Goal: Task Accomplishment & Management: Complete application form

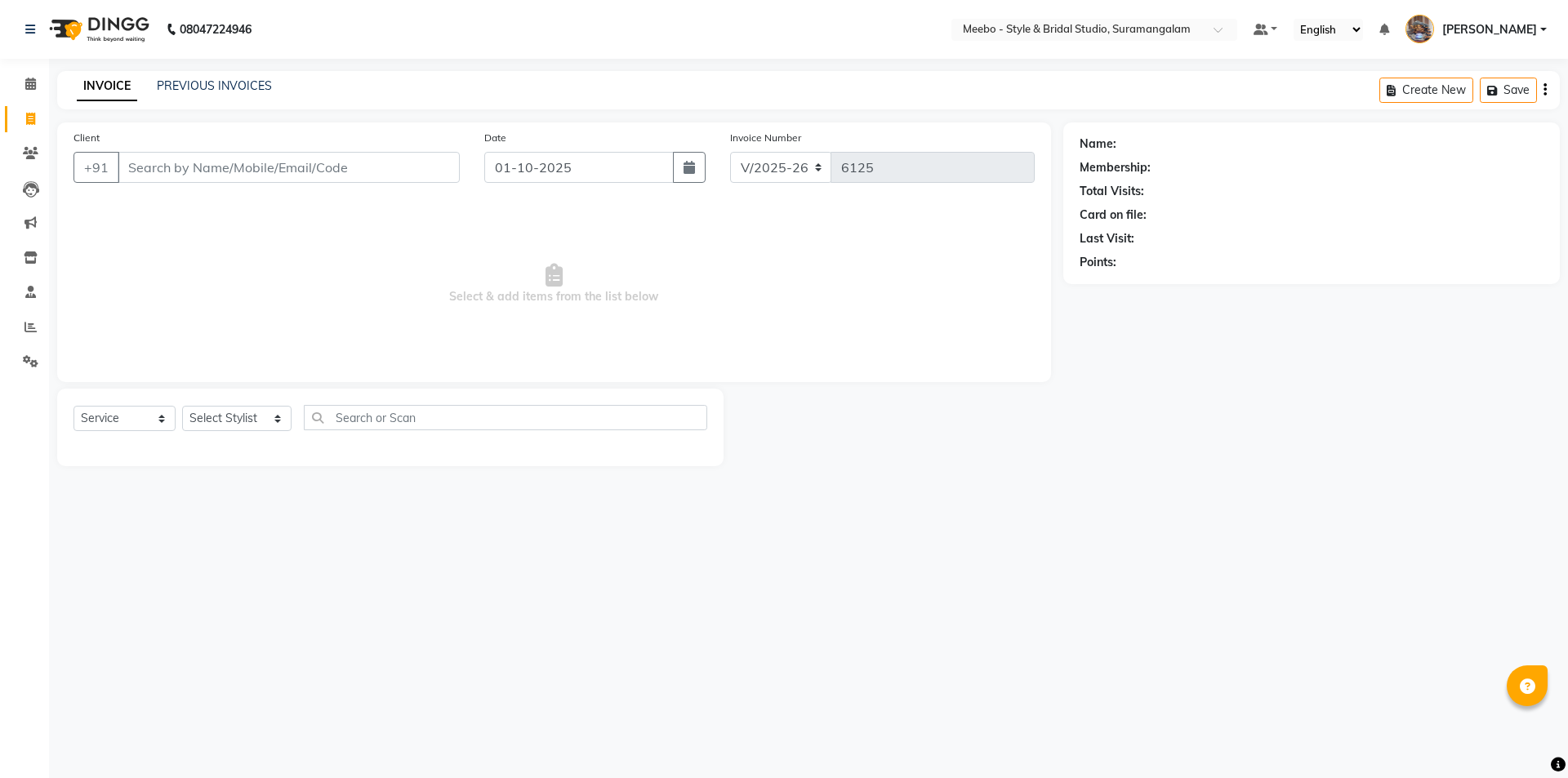
select select "12"
select select "service"
click at [253, 88] on link "PREVIOUS INVOICES" at bounding box center [214, 85] width 115 height 14
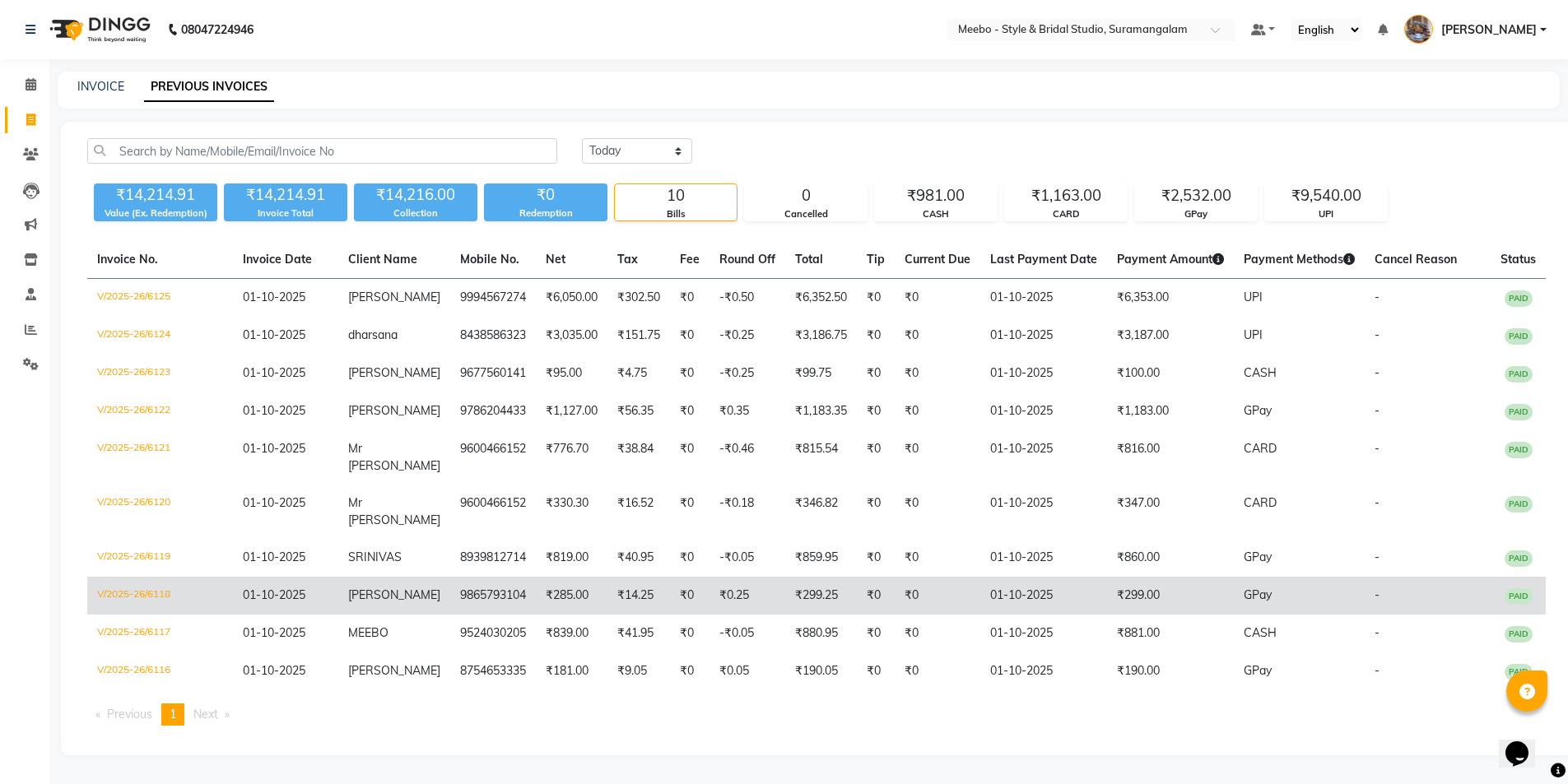
scroll to position [45, 0]
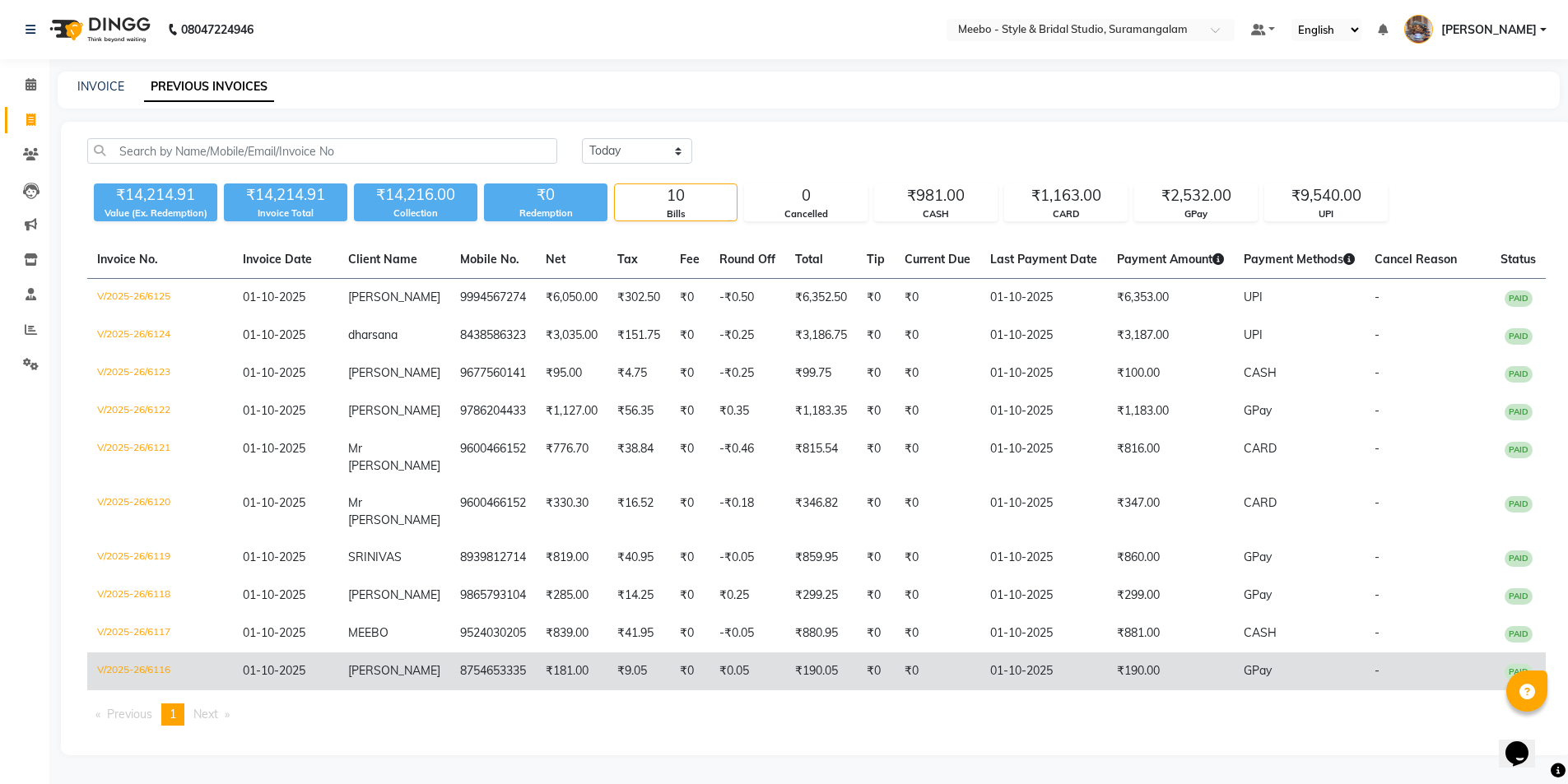
click at [482, 669] on td "8754653335" at bounding box center [493, 671] width 86 height 38
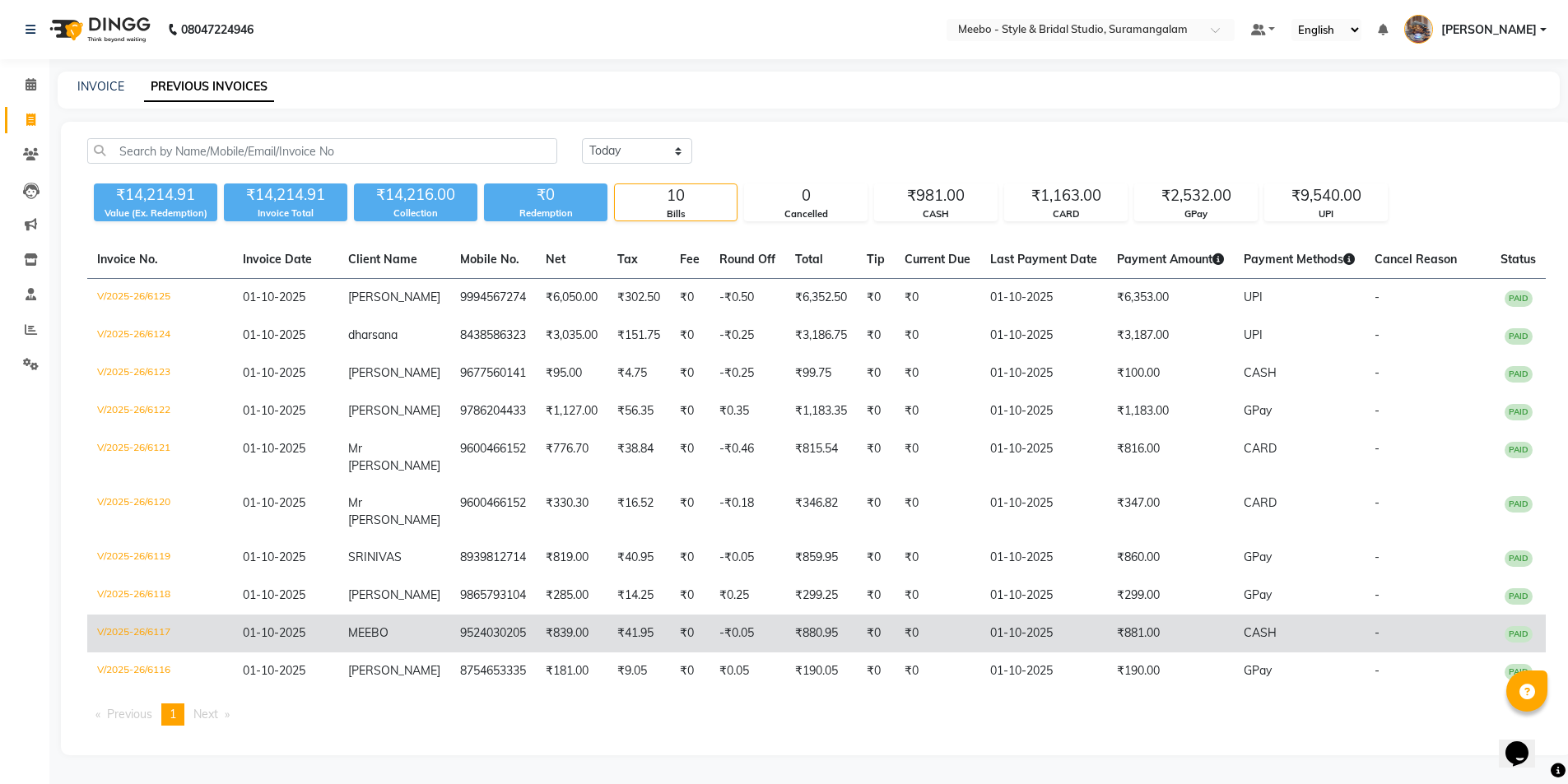
click at [424, 634] on td "MEEBO" at bounding box center [395, 634] width 112 height 38
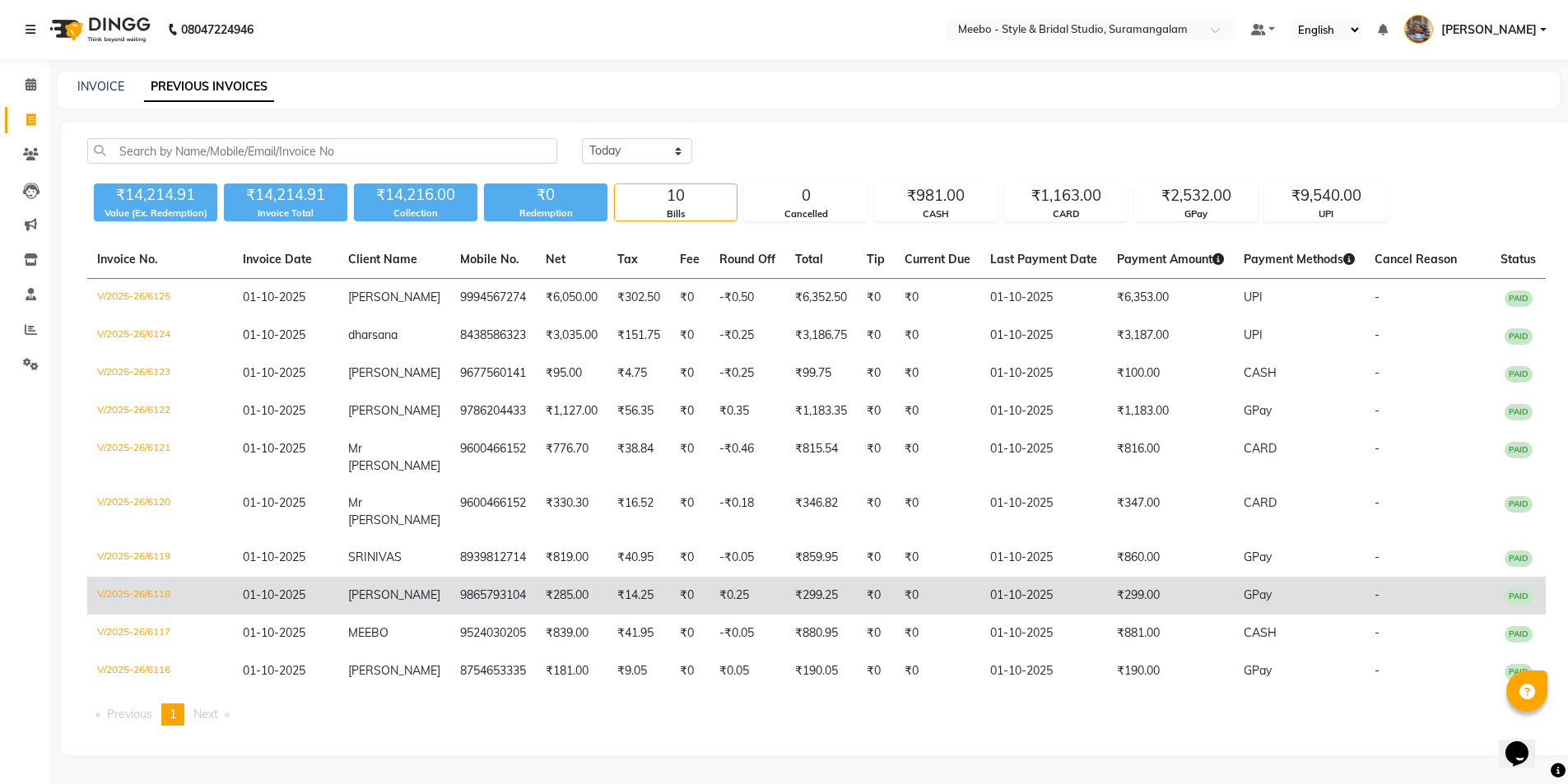
click at [490, 592] on td "9865793104" at bounding box center [493, 596] width 86 height 38
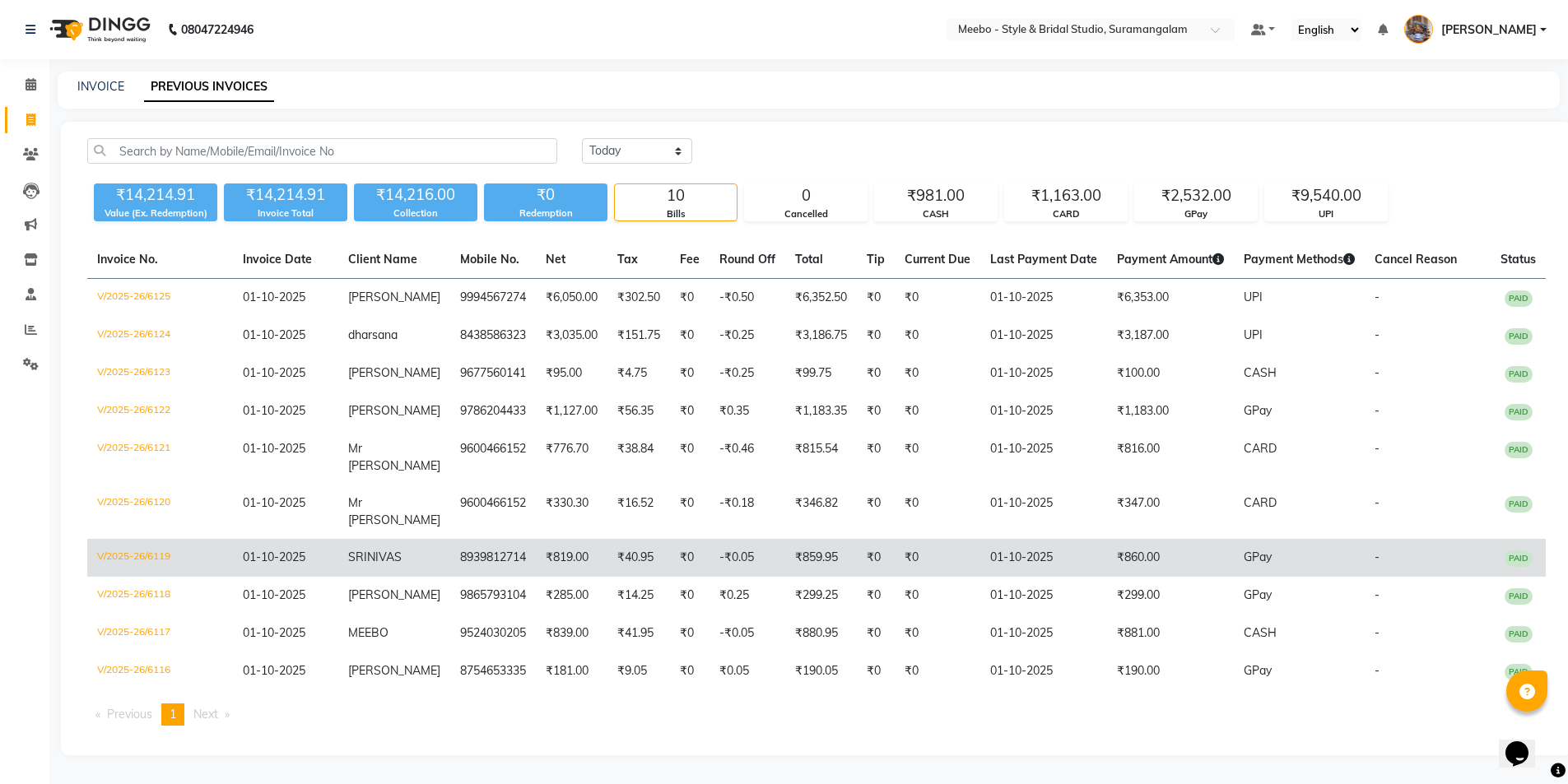
click at [410, 548] on td "SRINIVAS" at bounding box center [395, 557] width 112 height 38
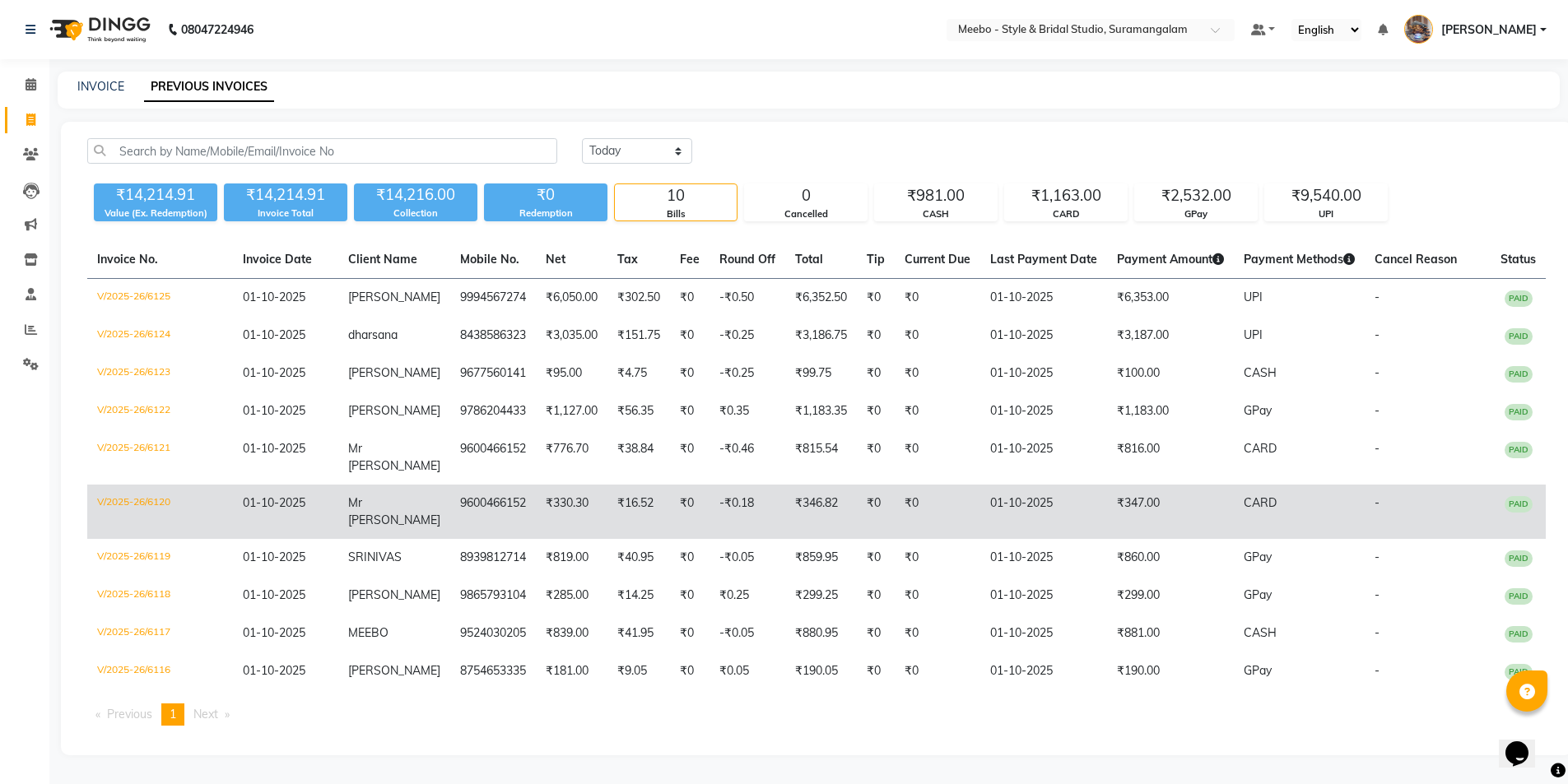
click at [451, 510] on td "9600466152" at bounding box center [493, 512] width 86 height 54
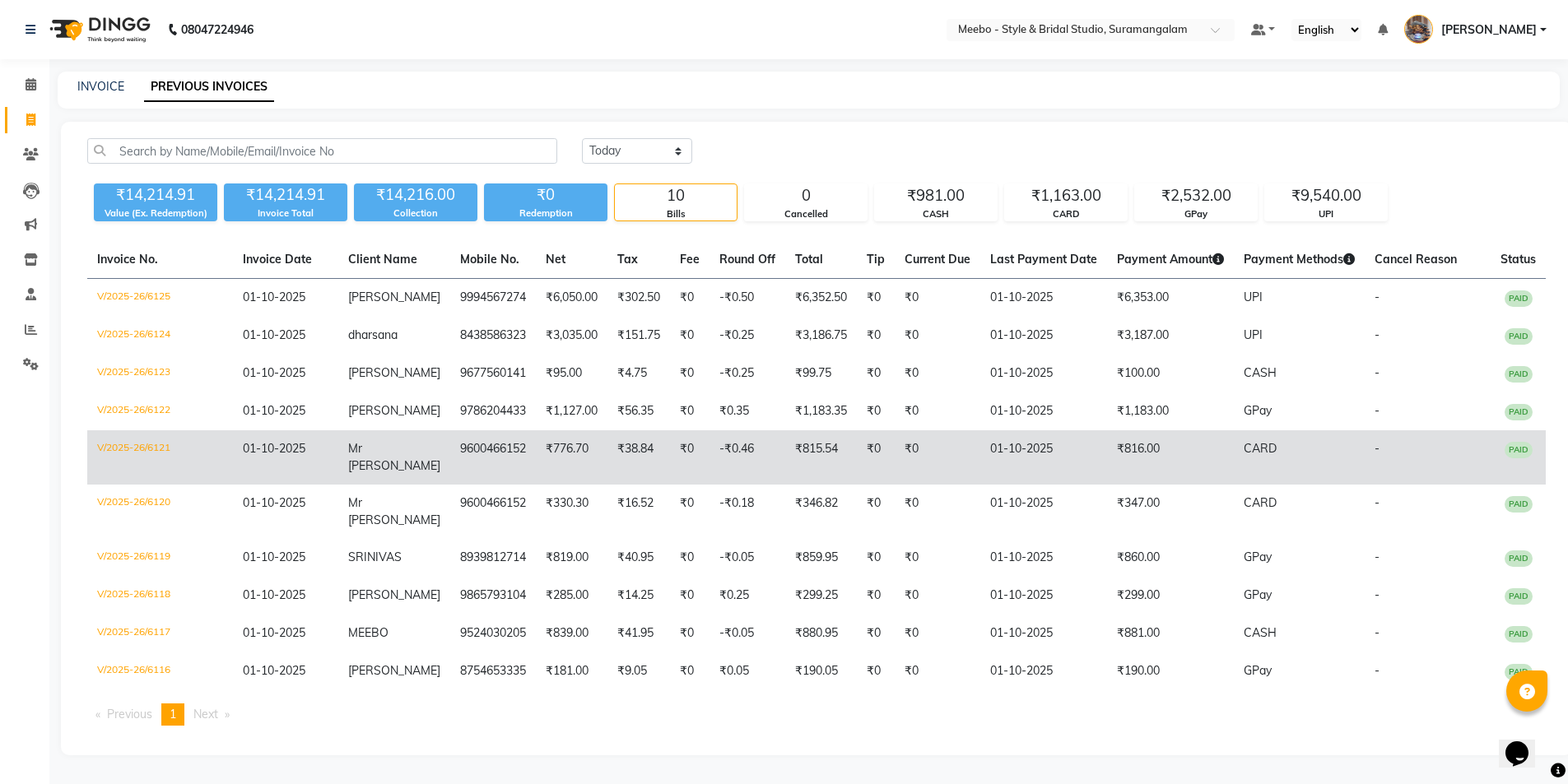
click at [546, 462] on td "₹776.70" at bounding box center [571, 457] width 71 height 54
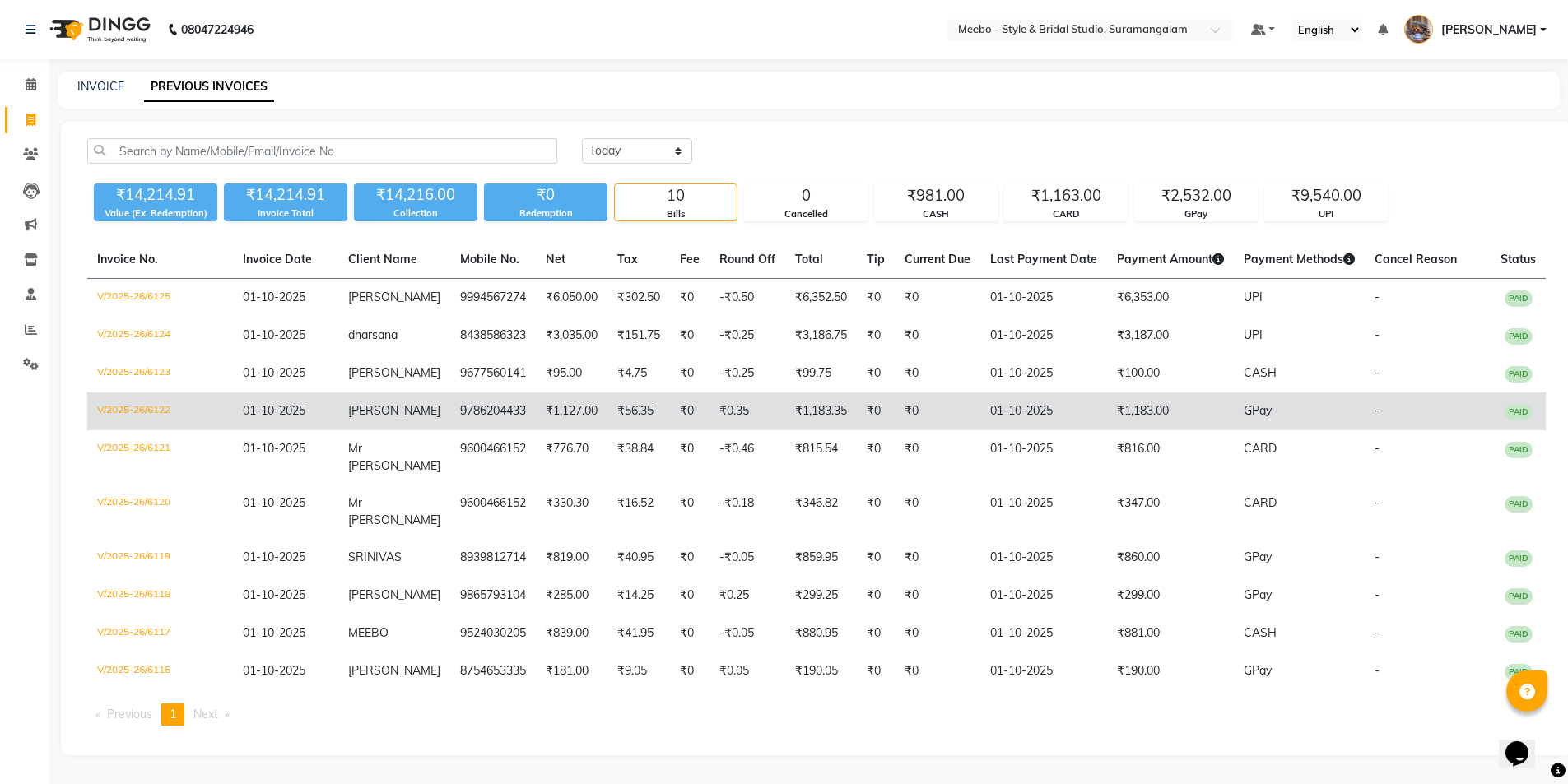
click at [535, 398] on td "₹1,127.00" at bounding box center [571, 412] width 71 height 38
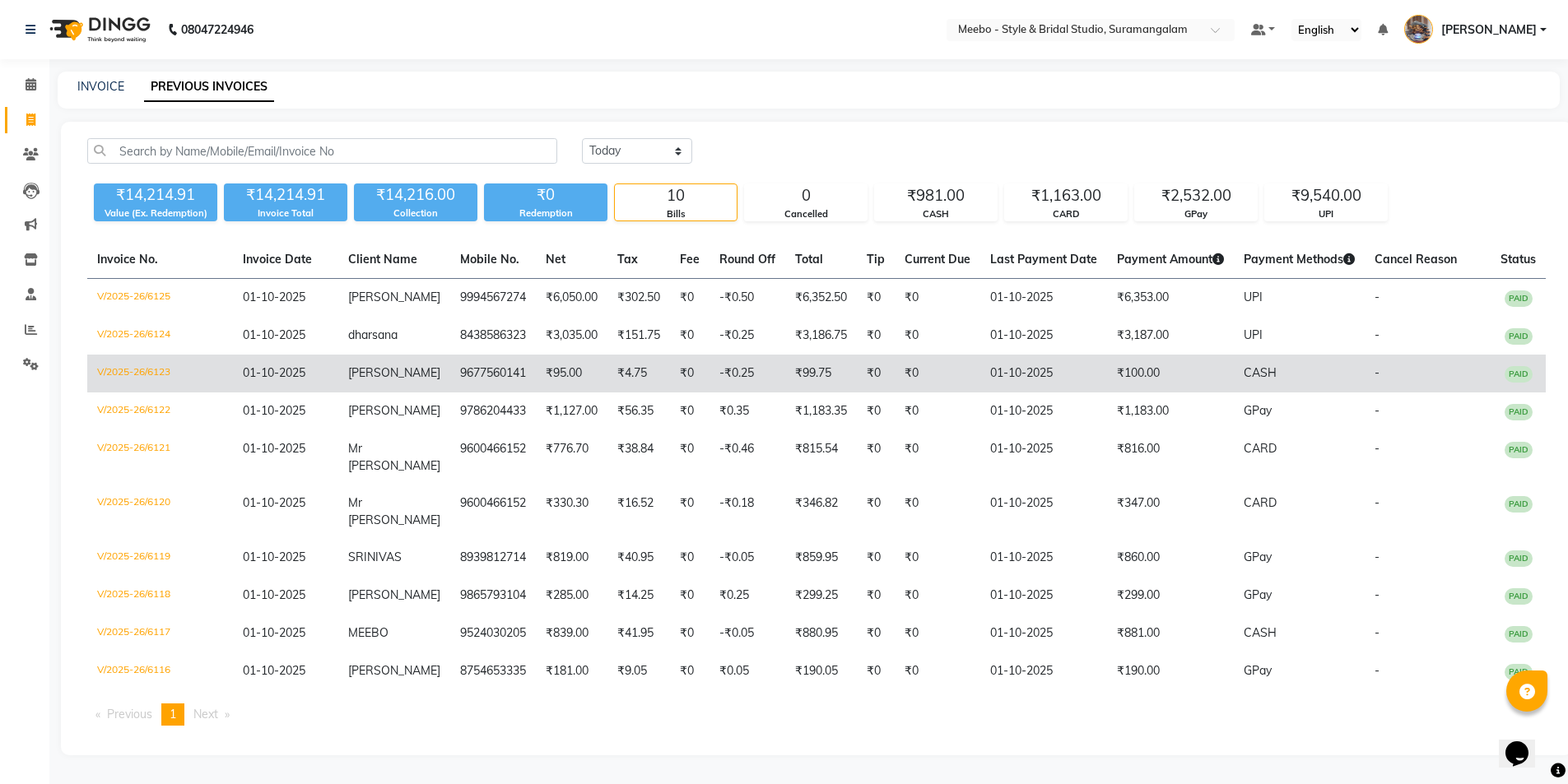
click at [493, 355] on td "9677560141" at bounding box center [493, 373] width 86 height 38
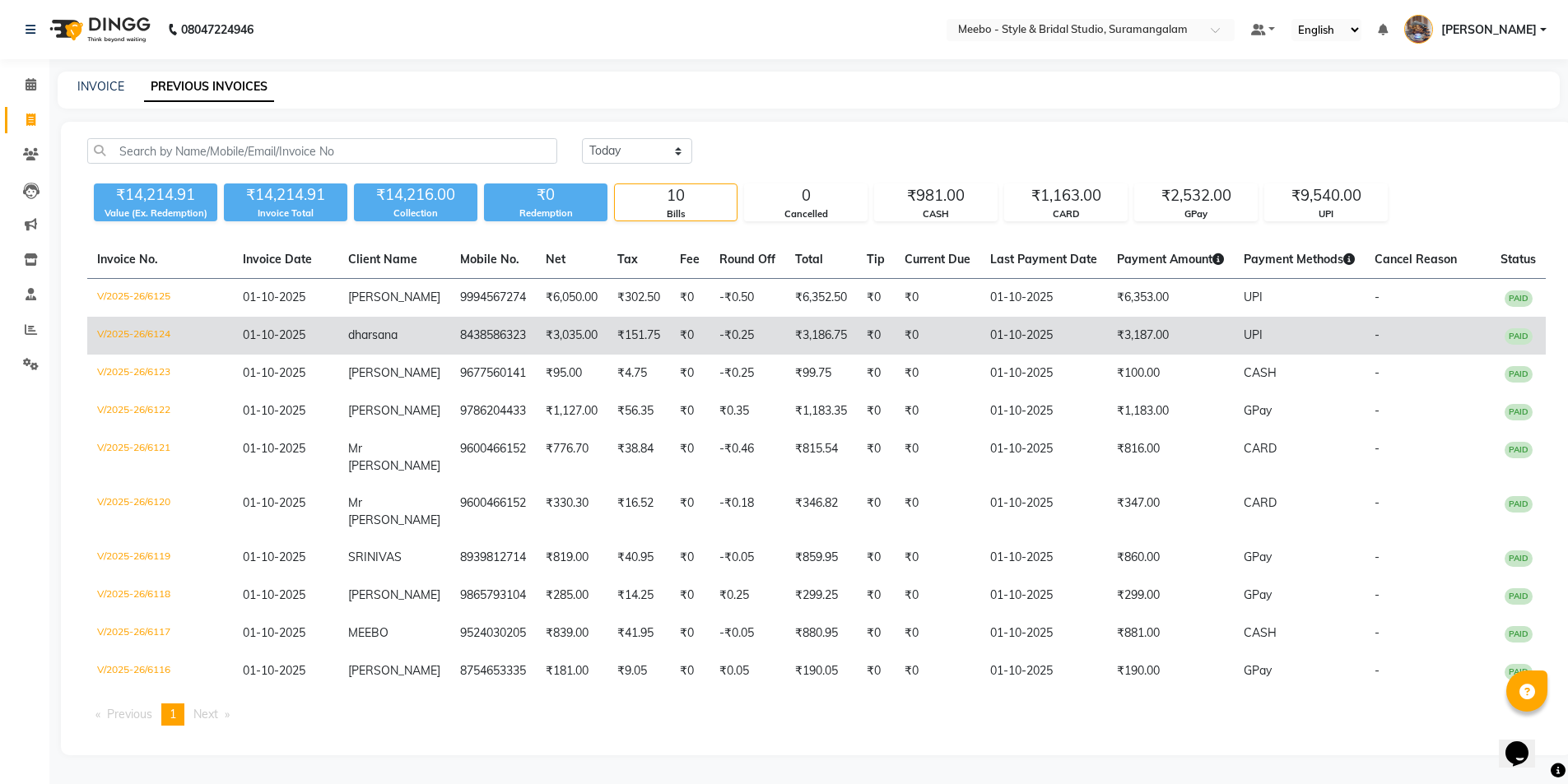
click at [483, 316] on td "8438586323" at bounding box center [493, 335] width 86 height 38
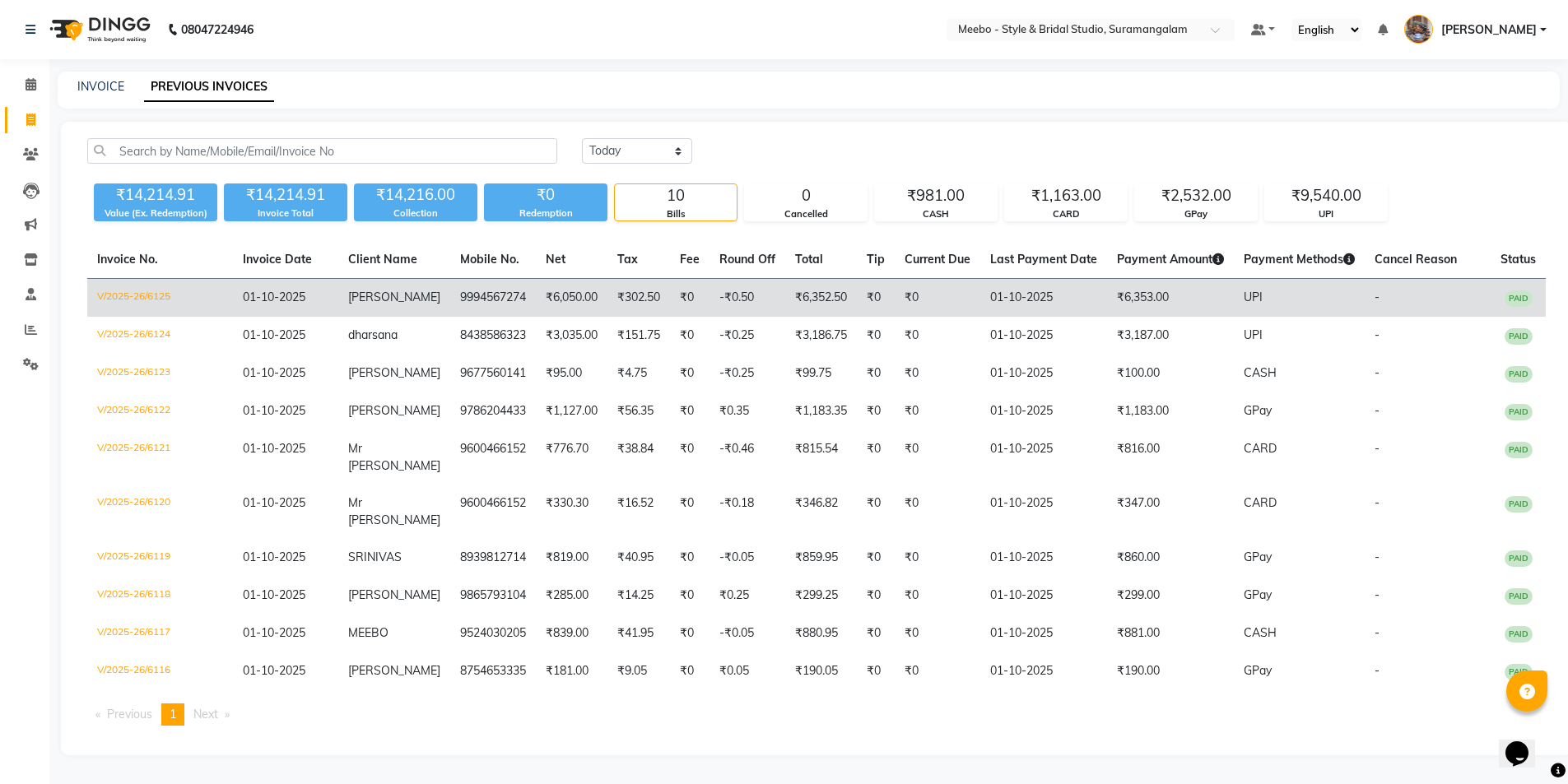
click at [451, 279] on td "9994567274" at bounding box center [493, 299] width 86 height 39
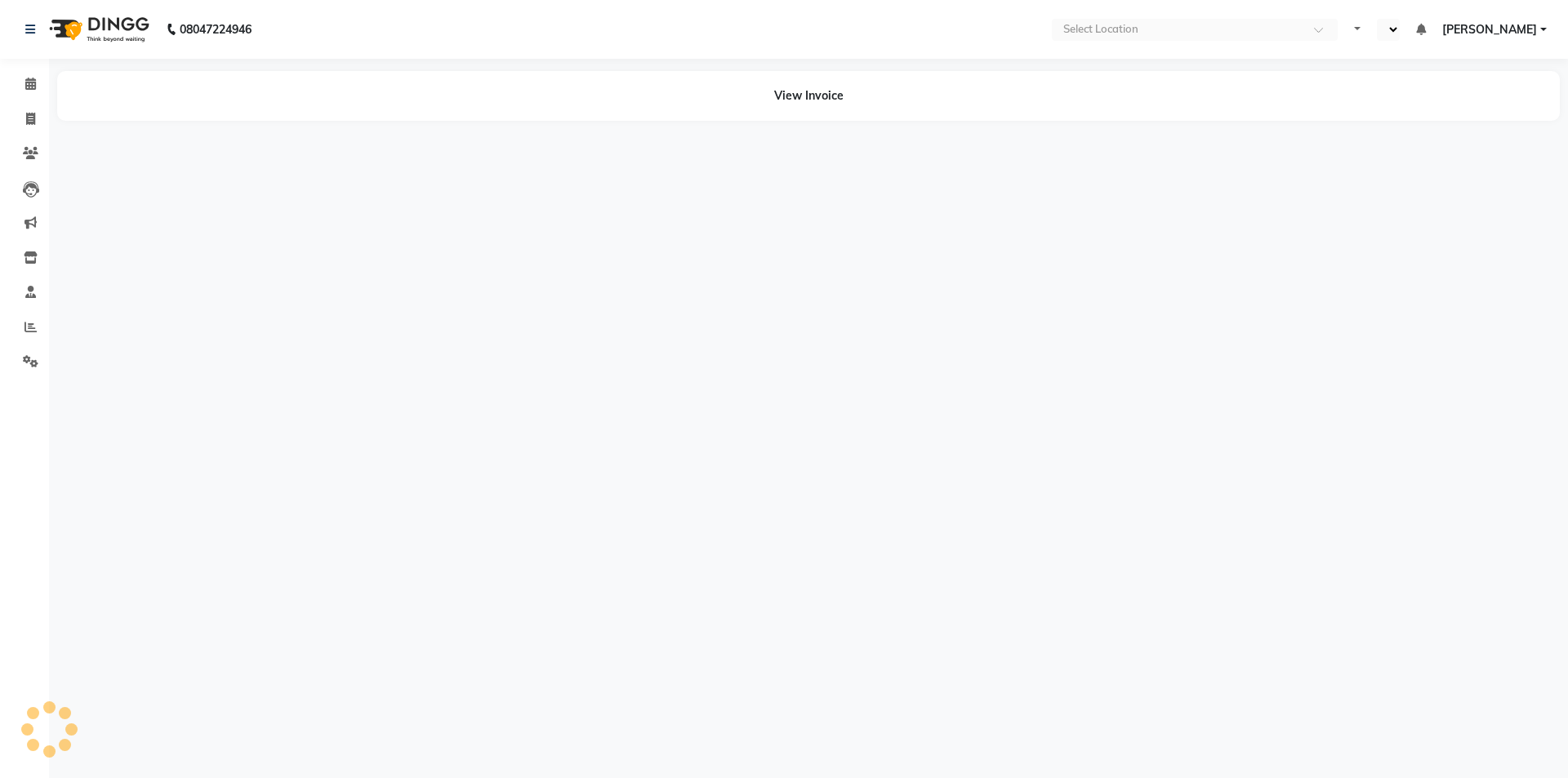
select select "en"
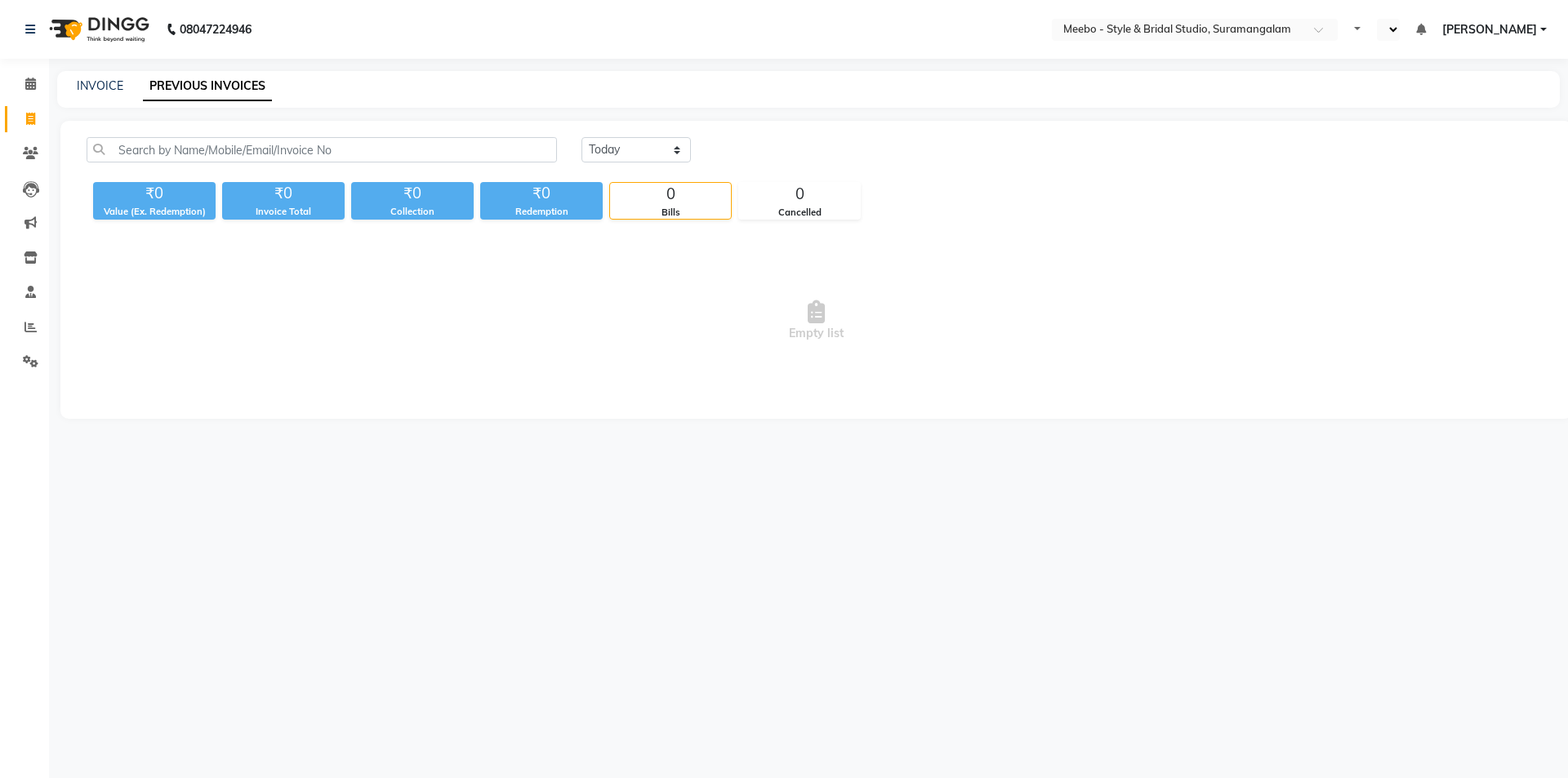
select select "en"
click at [623, 156] on select "Today Yesterday Custom Range" at bounding box center [637, 150] width 109 height 25
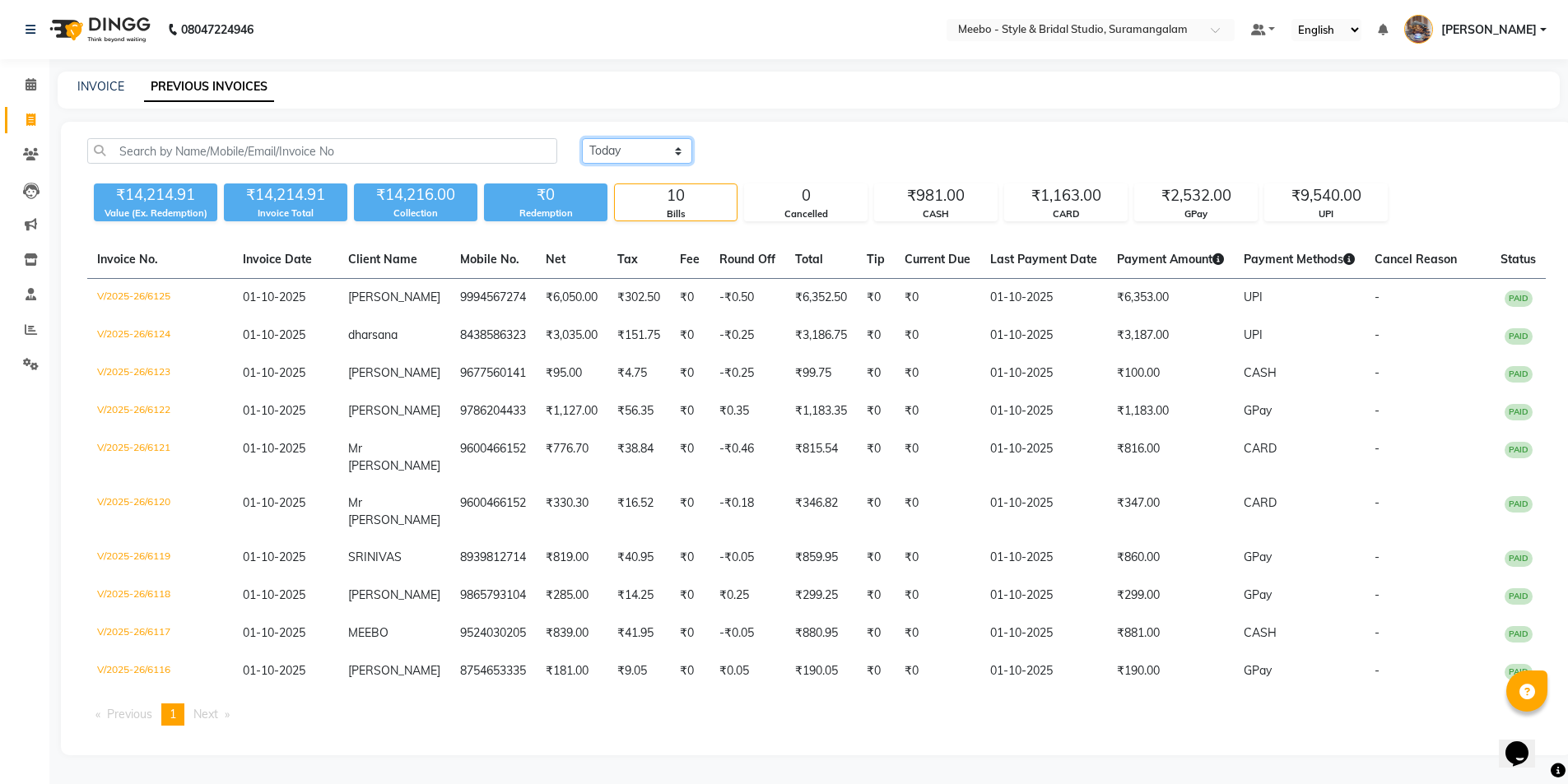
click at [582, 138] on select "Today Yesterday Custom Range" at bounding box center [637, 151] width 110 height 25
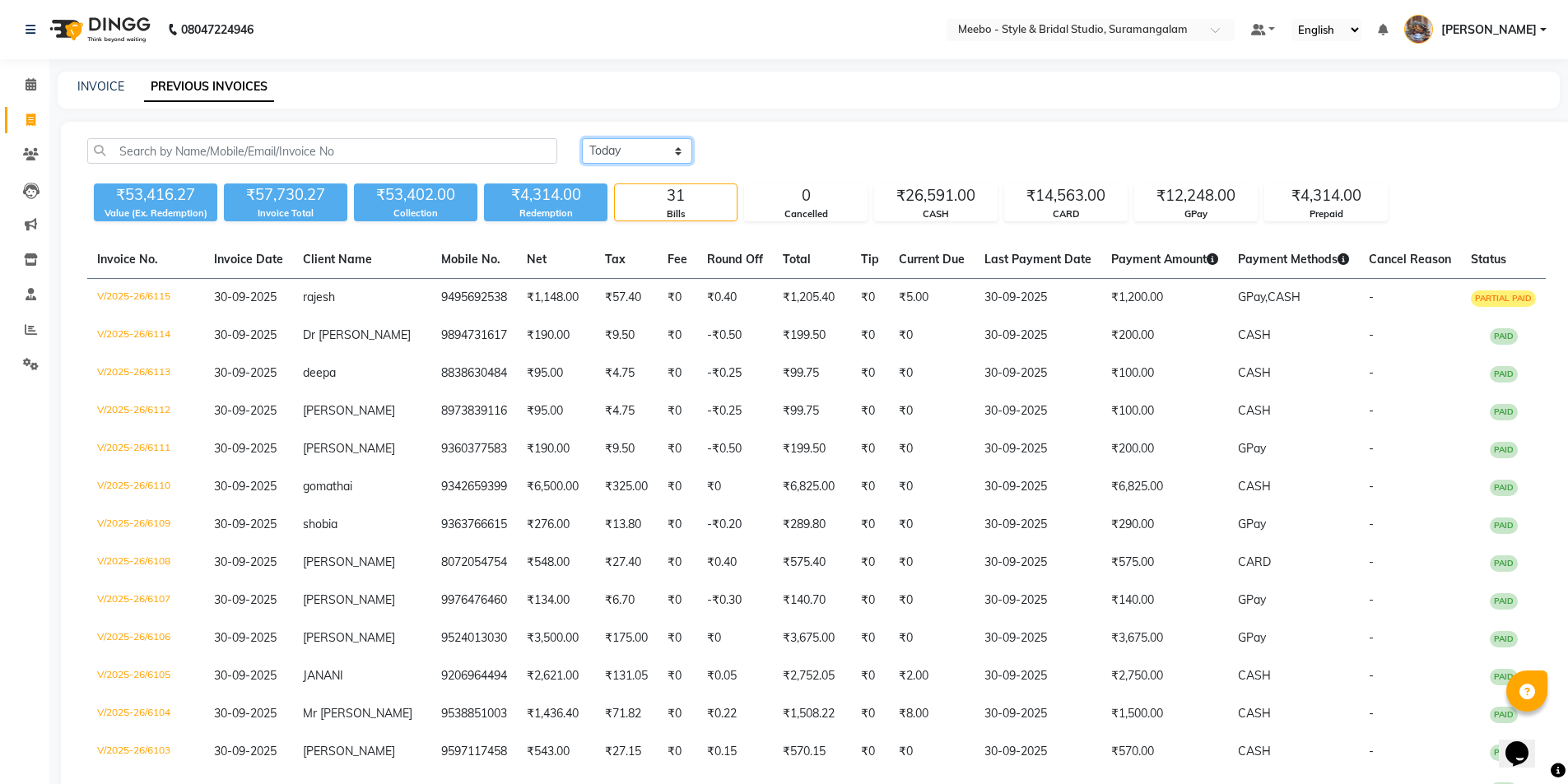
click at [668, 151] on select "Today Yesterday Custom Range" at bounding box center [637, 151] width 110 height 25
select select "today"
click at [582, 138] on select "Today Yesterday Custom Range" at bounding box center [637, 151] width 110 height 25
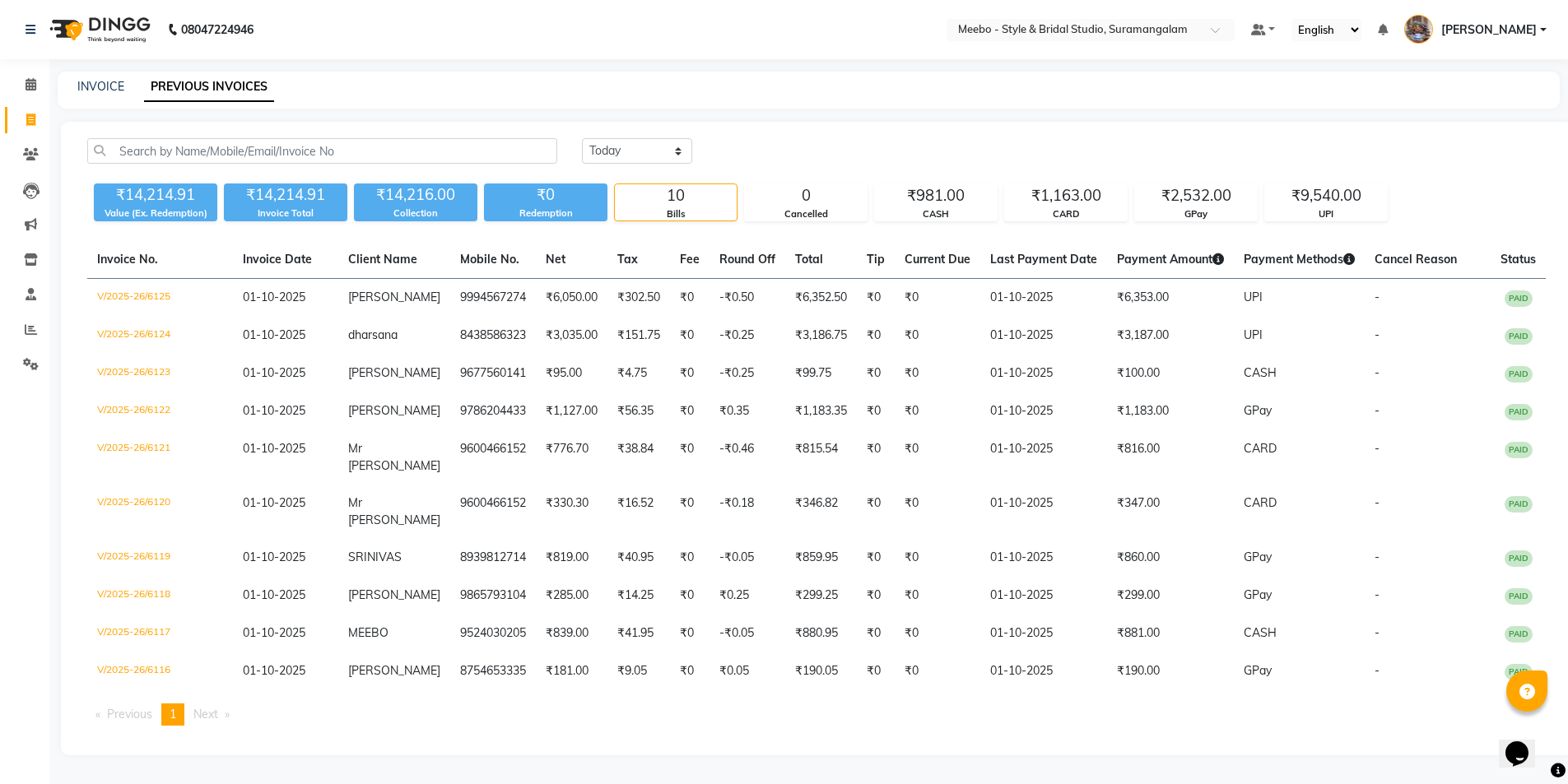
click at [798, 148] on div "Today Yesterday Custom Range" at bounding box center [1064, 151] width 964 height 25
click at [117, 86] on link "INVOICE" at bounding box center [100, 86] width 47 height 14
select select "service"
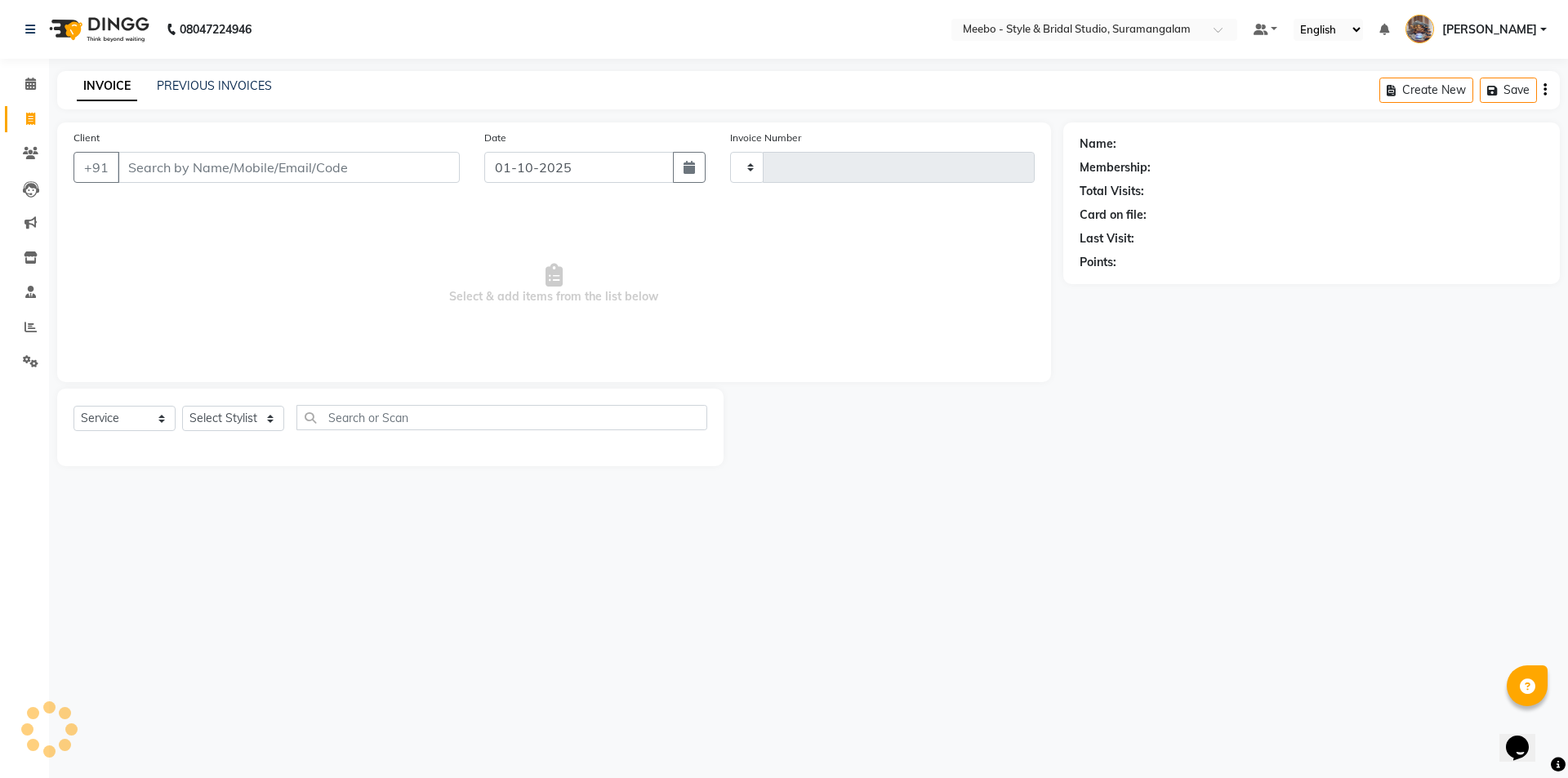
type input "6126"
select select "12"
click at [34, 326] on icon at bounding box center [30, 327] width 13 height 13
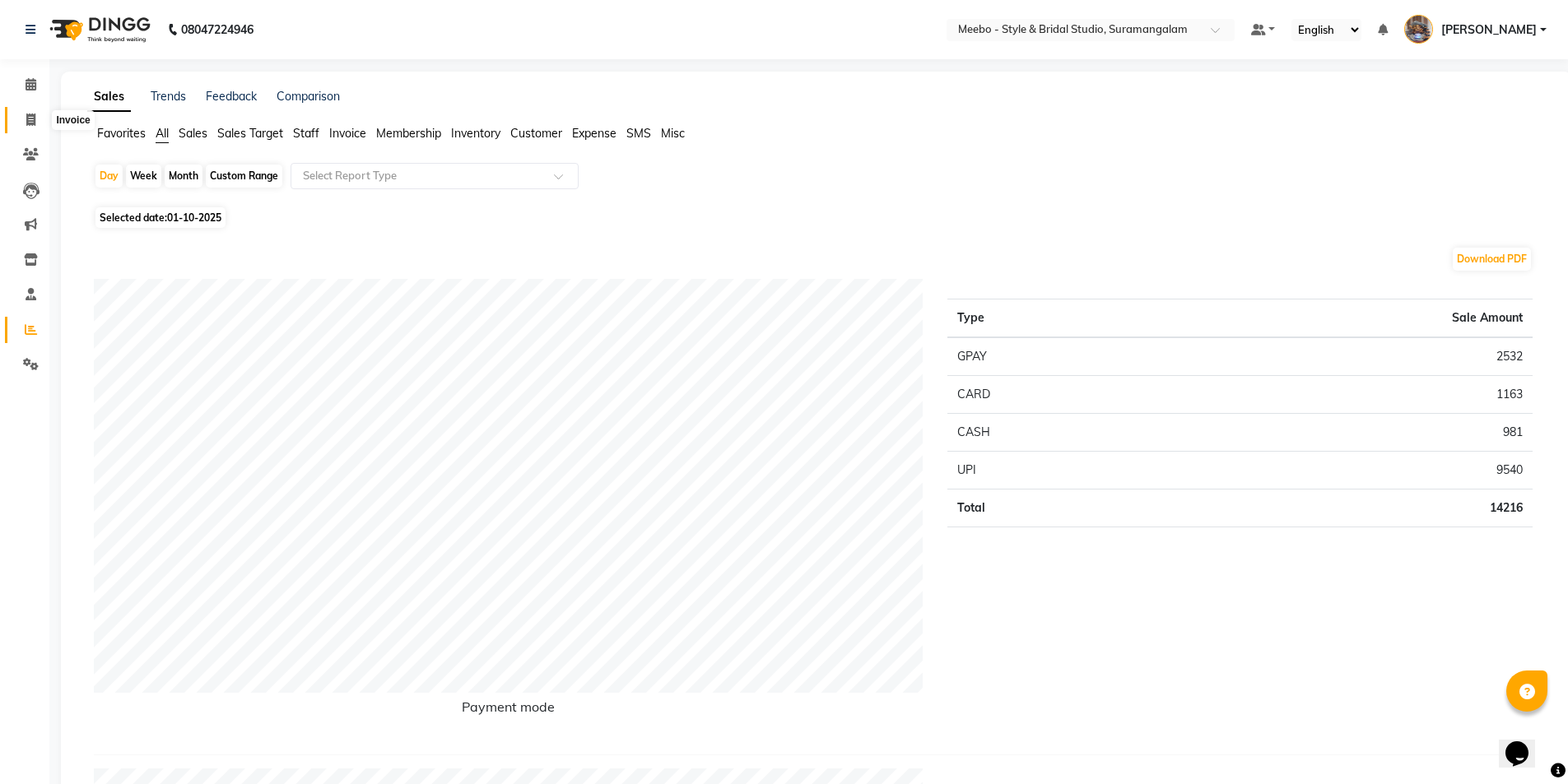
drag, startPoint x: 25, startPoint y: 124, endPoint x: 37, endPoint y: 126, distance: 12.2
click at [25, 124] on span at bounding box center [31, 120] width 29 height 19
select select "service"
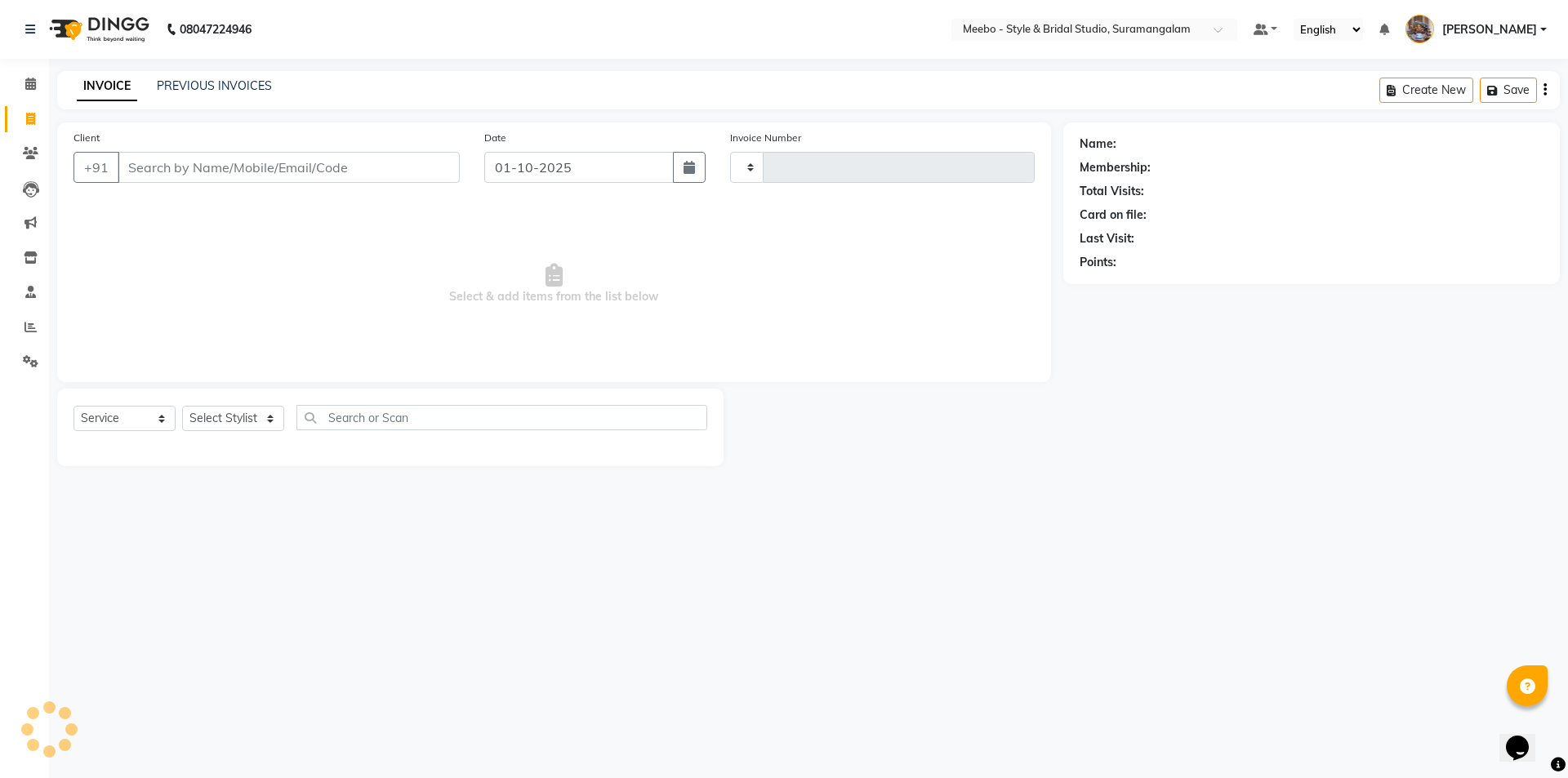
type input "6126"
select select "12"
click at [232, 81] on link "PREVIOUS INVOICES" at bounding box center [214, 85] width 115 height 14
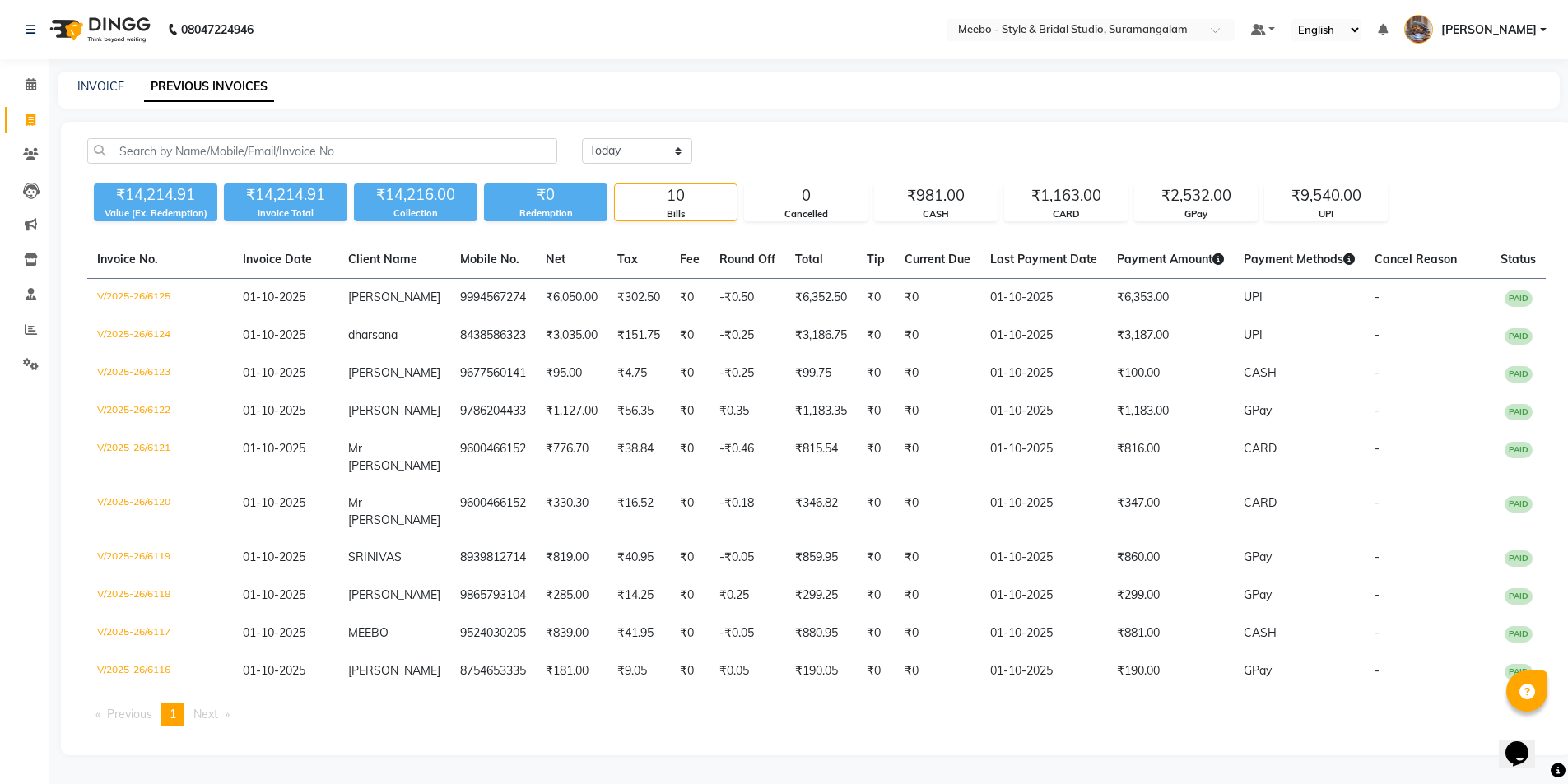
click at [516, 53] on nav "08047224946 Select Location × Meebo - Style & Bridal Studio, Suramangalam Defau…" at bounding box center [784, 30] width 1568 height 59
click at [118, 84] on link "INVOICE" at bounding box center [100, 86] width 47 height 14
select select "service"
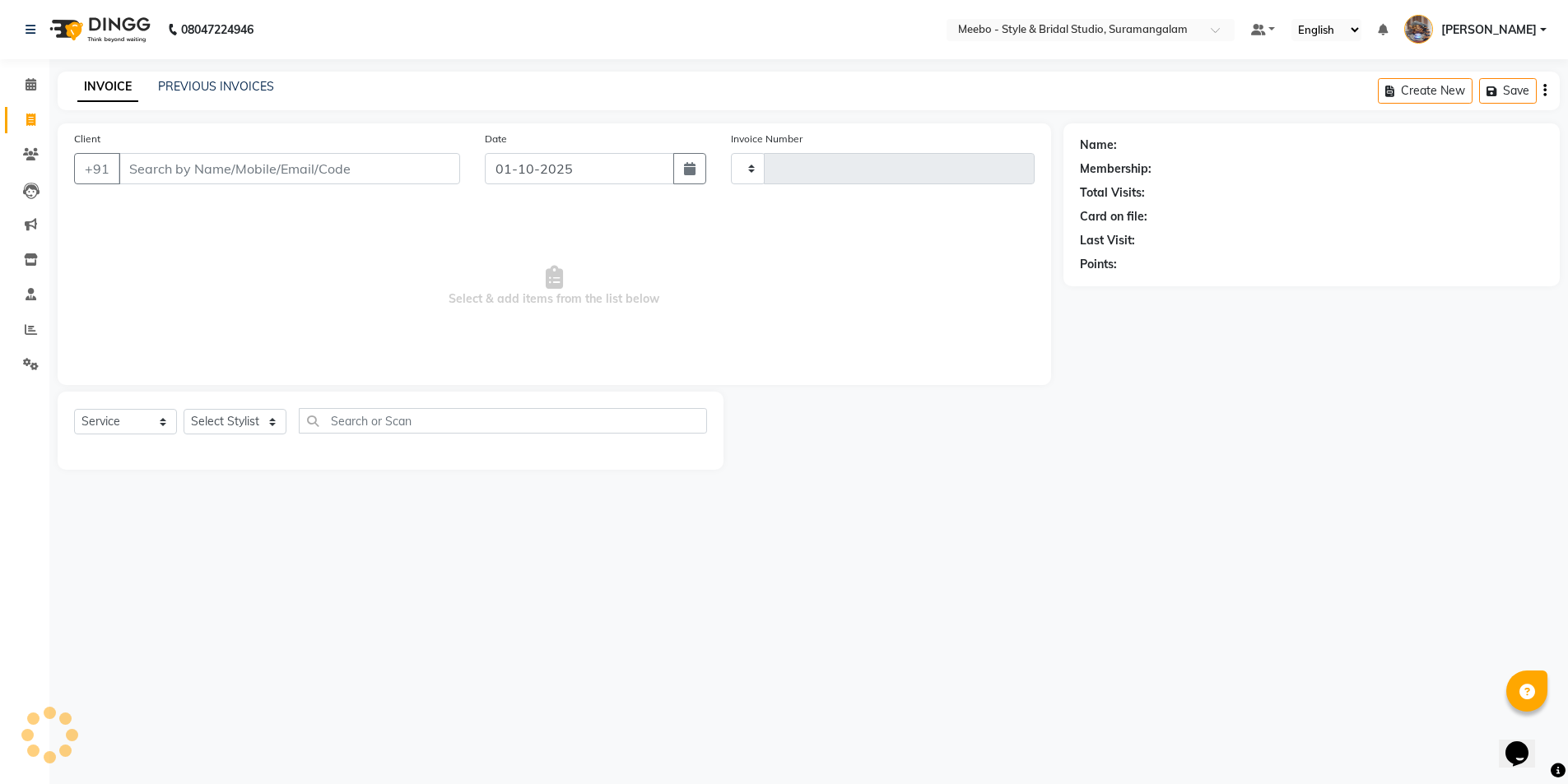
type input "6126"
select select "12"
click at [188, 87] on link "PREVIOUS INVOICES" at bounding box center [216, 86] width 116 height 14
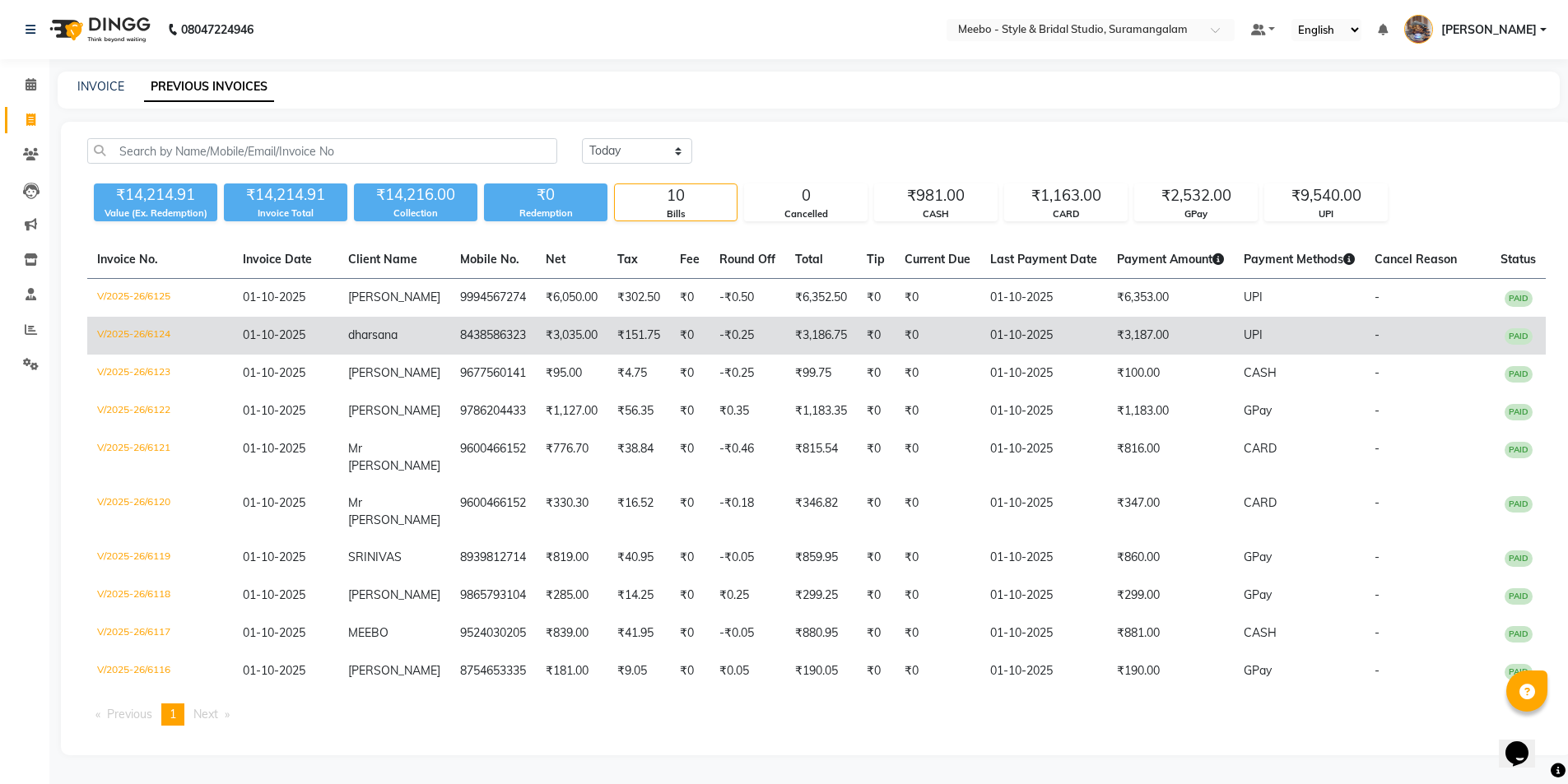
click at [608, 355] on td "₹151.75" at bounding box center [639, 335] width 63 height 38
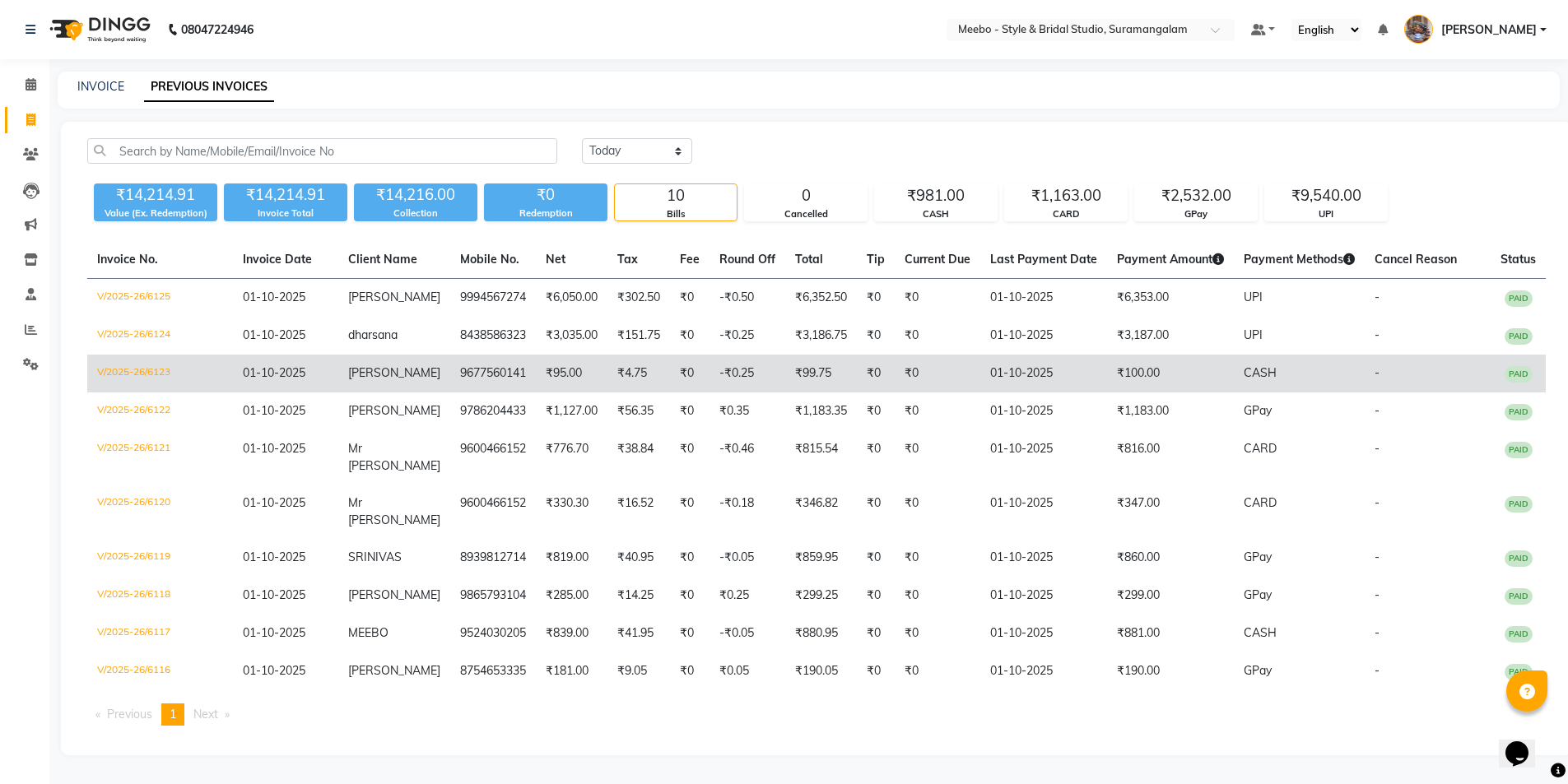
click at [573, 385] on td "₹95.00" at bounding box center [571, 373] width 71 height 38
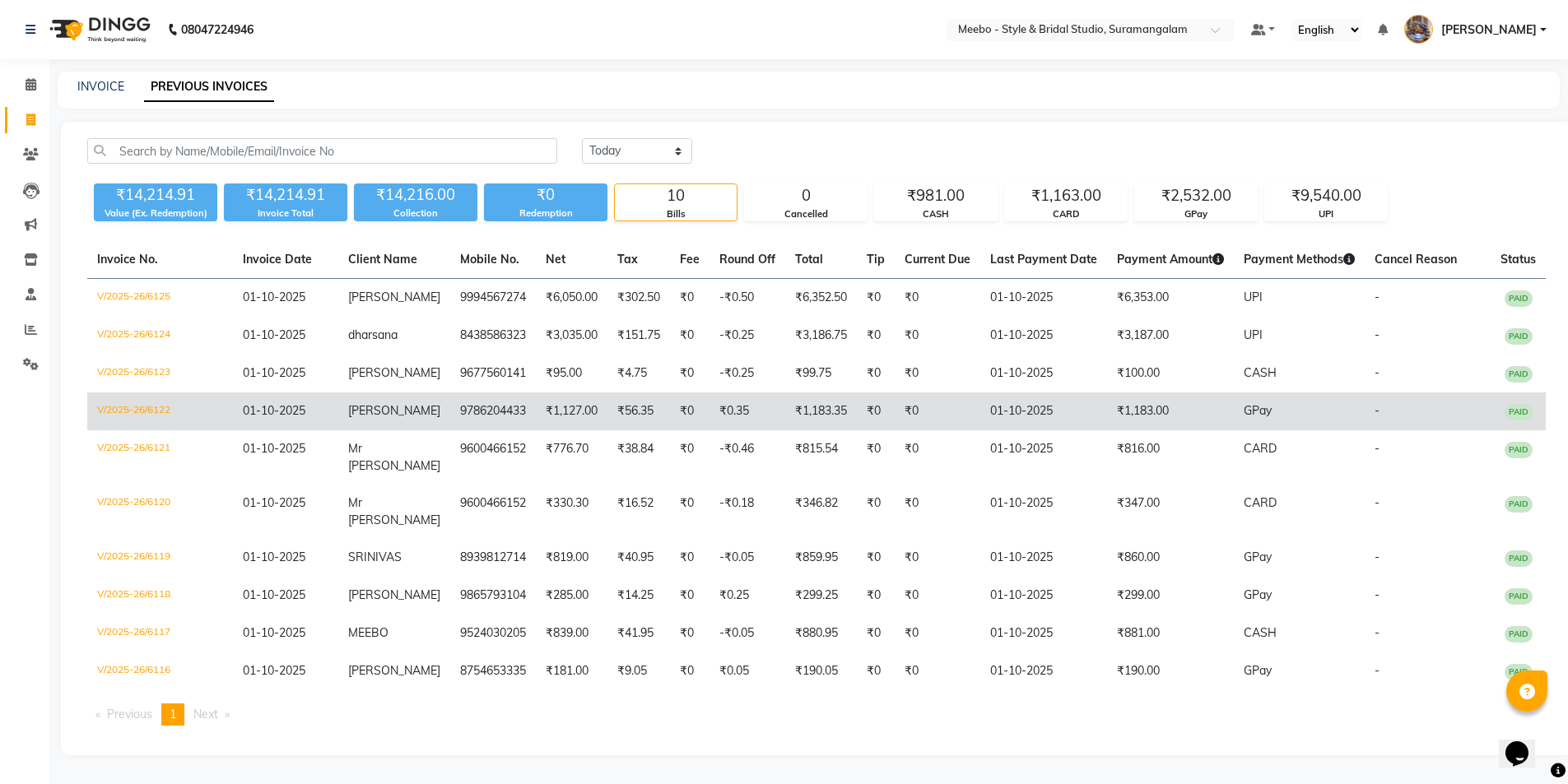
click at [451, 430] on td "9786204433" at bounding box center [493, 412] width 86 height 38
click at [454, 430] on td "9786204433" at bounding box center [493, 412] width 86 height 38
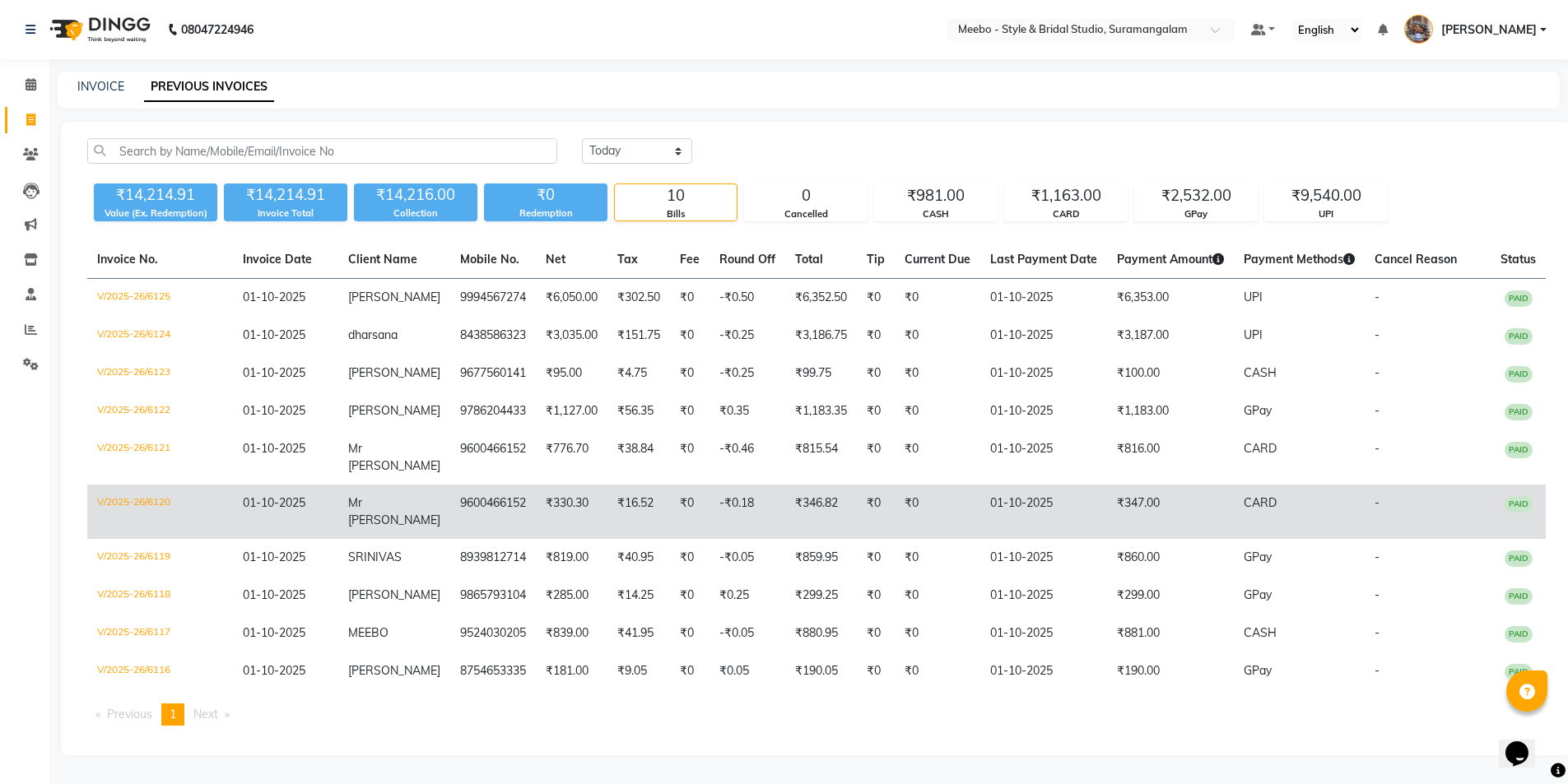
click at [403, 528] on span "Mr Shubham" at bounding box center [394, 512] width 92 height 32
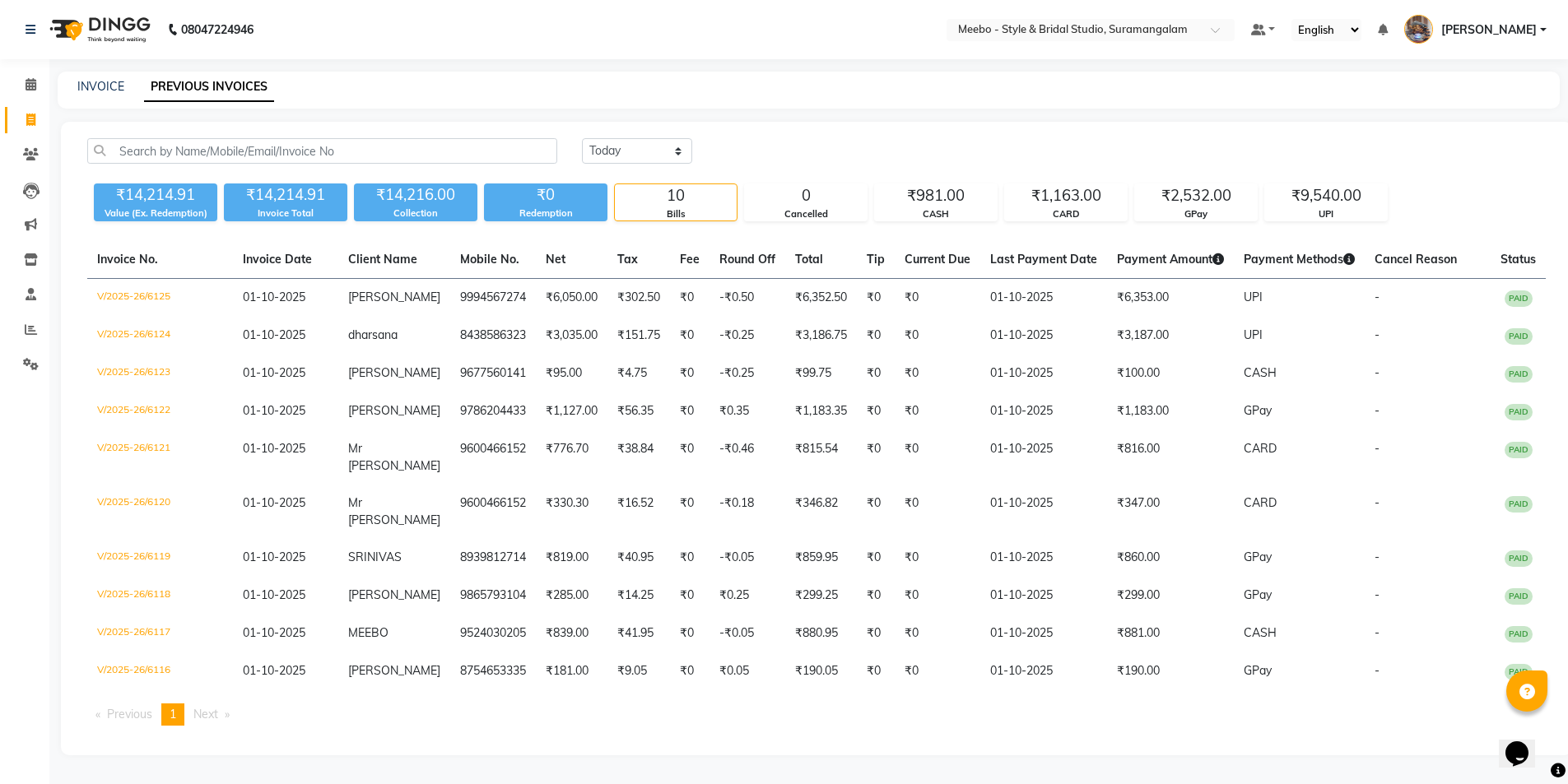
click at [623, 48] on nav "08047224946 Select Location × Meebo - Style & Bridal Studio, Suramangalam Defau…" at bounding box center [784, 30] width 1568 height 59
click at [101, 88] on link "INVOICE" at bounding box center [100, 86] width 47 height 14
select select "service"
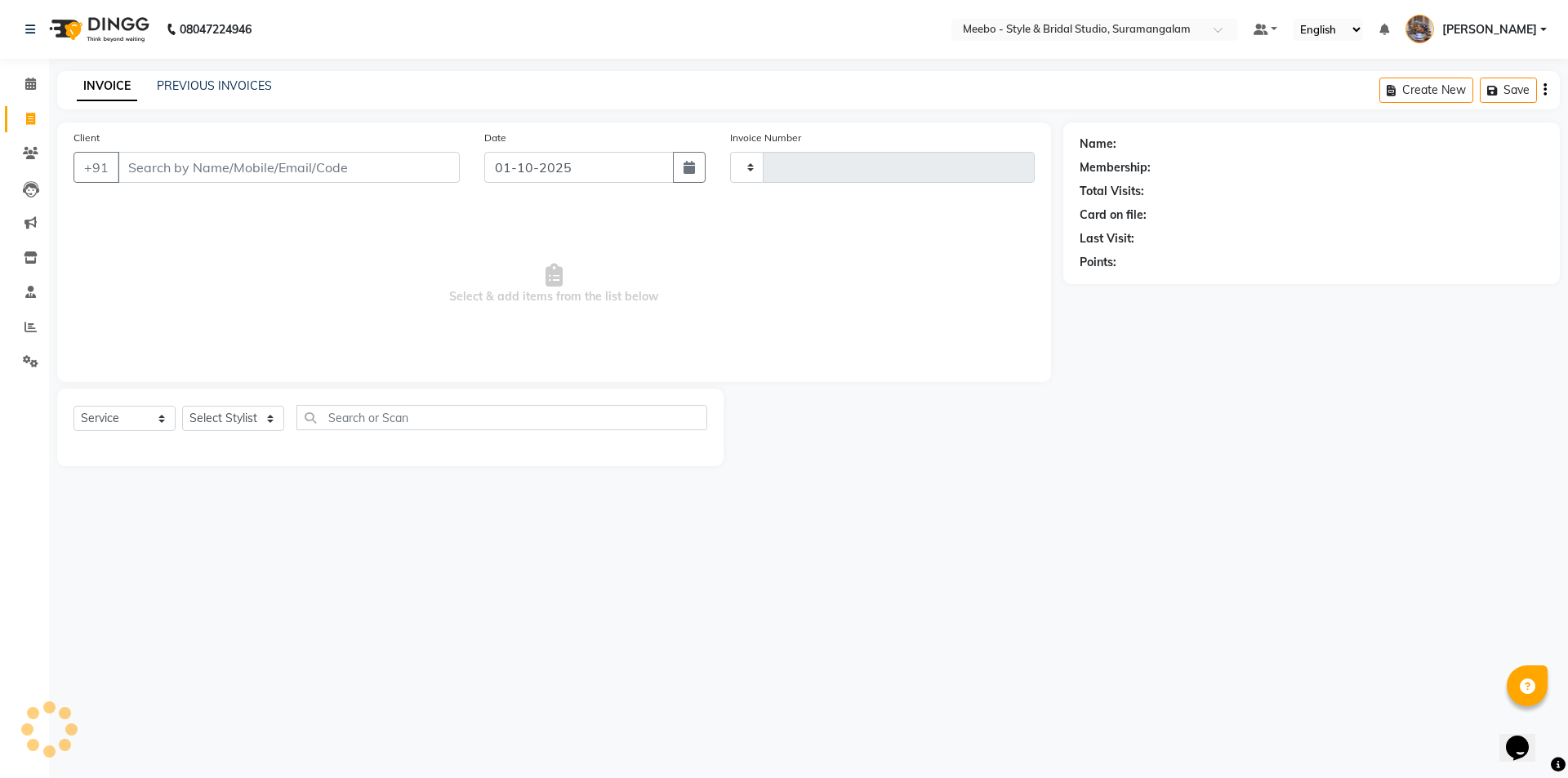
type input "6126"
select select "12"
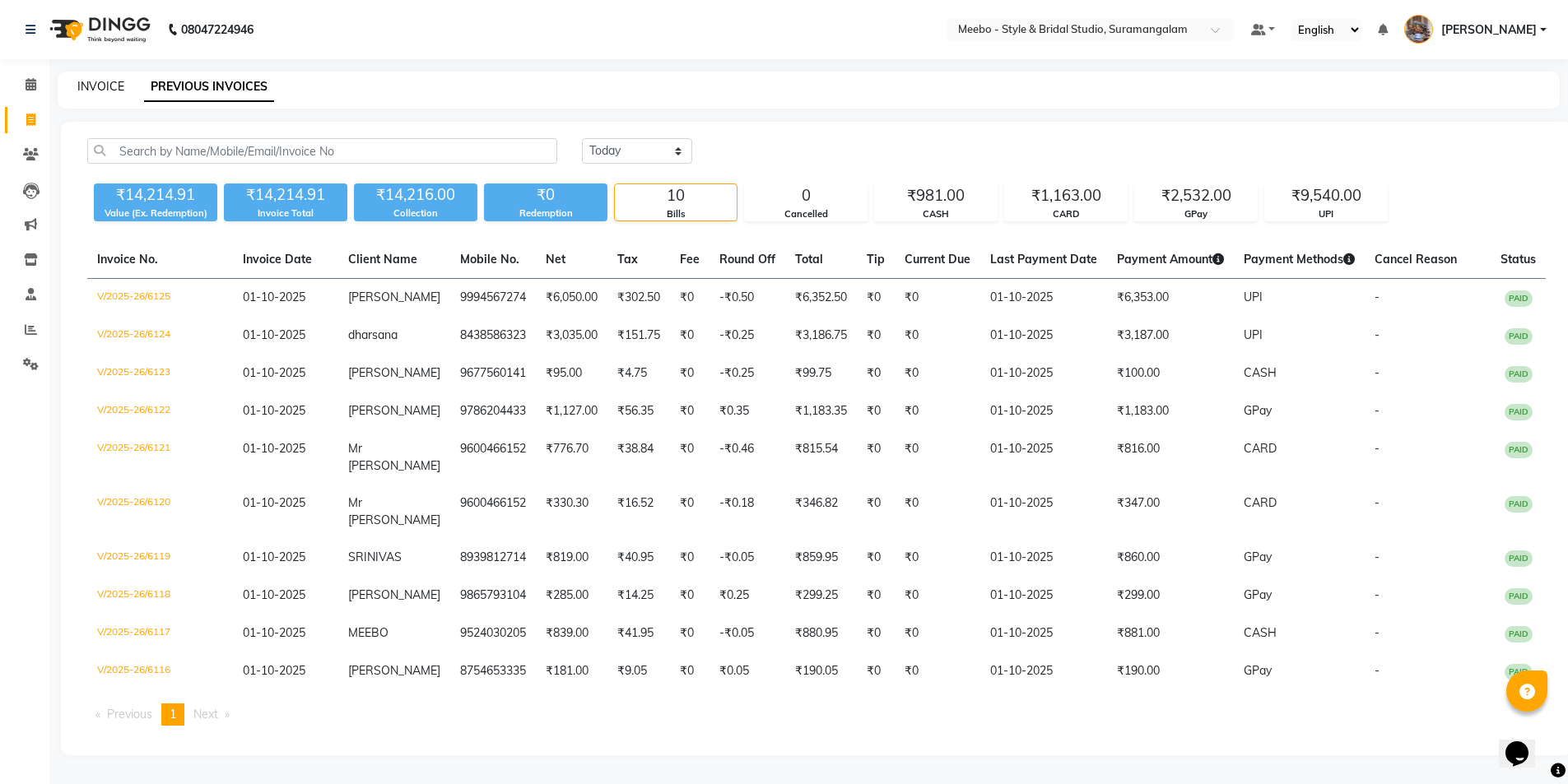
click at [107, 86] on link "INVOICE" at bounding box center [100, 86] width 47 height 14
select select "12"
select select "service"
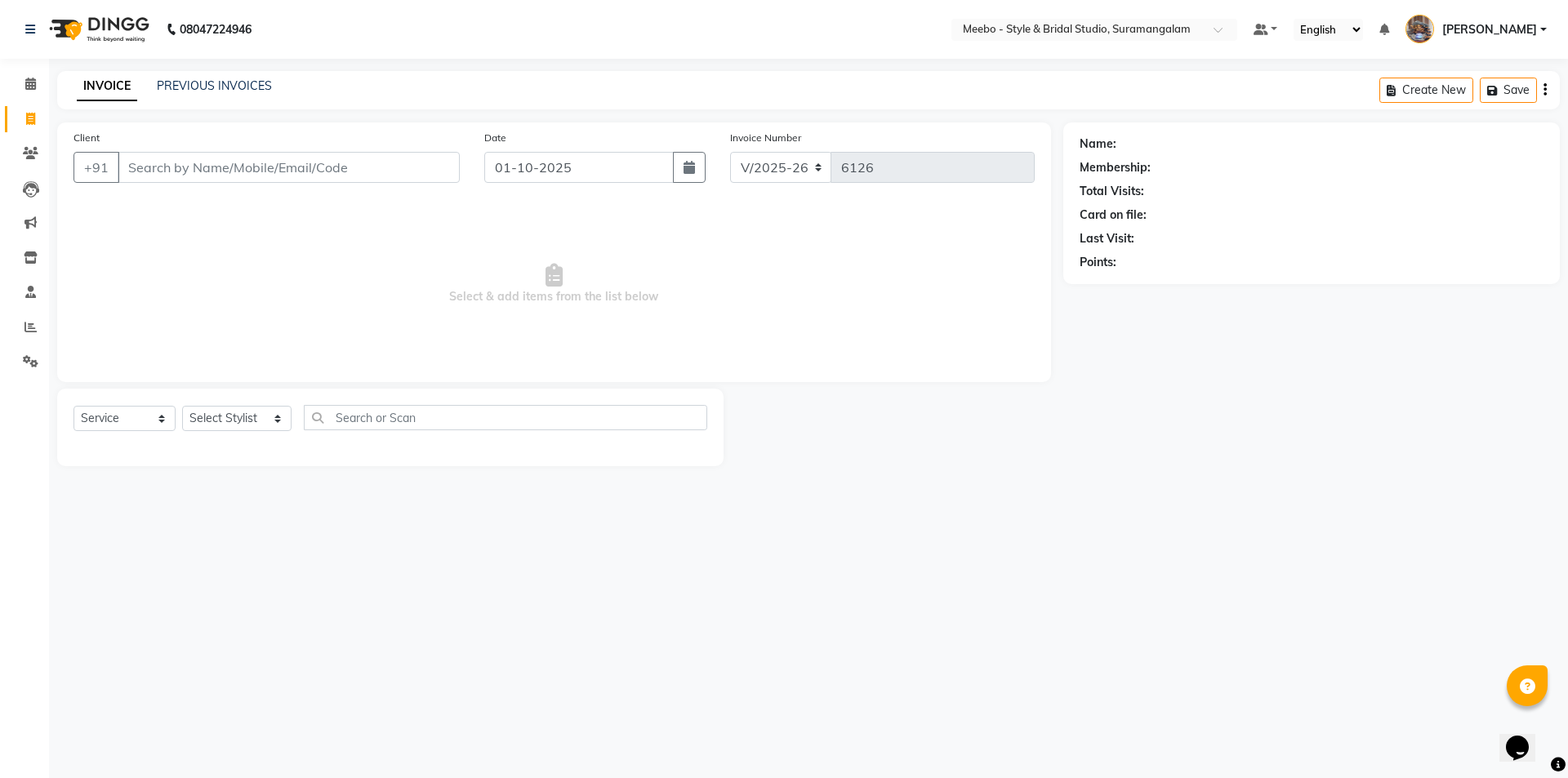
click at [108, 91] on link "INVOICE" at bounding box center [107, 86] width 61 height 29
click at [274, 422] on select "Select Stylist Admin AKIL ALAM AMITH Ashwin Manager AVANTHIKA DEEPIKA DHARSAN D…" at bounding box center [237, 418] width 109 height 25
select select "91595"
click at [182, 406] on select "Select Stylist Admin AKIL ALAM AMITH Ashwin Manager AVANTHIKA DEEPIKA DHARSAN D…" at bounding box center [237, 418] width 109 height 25
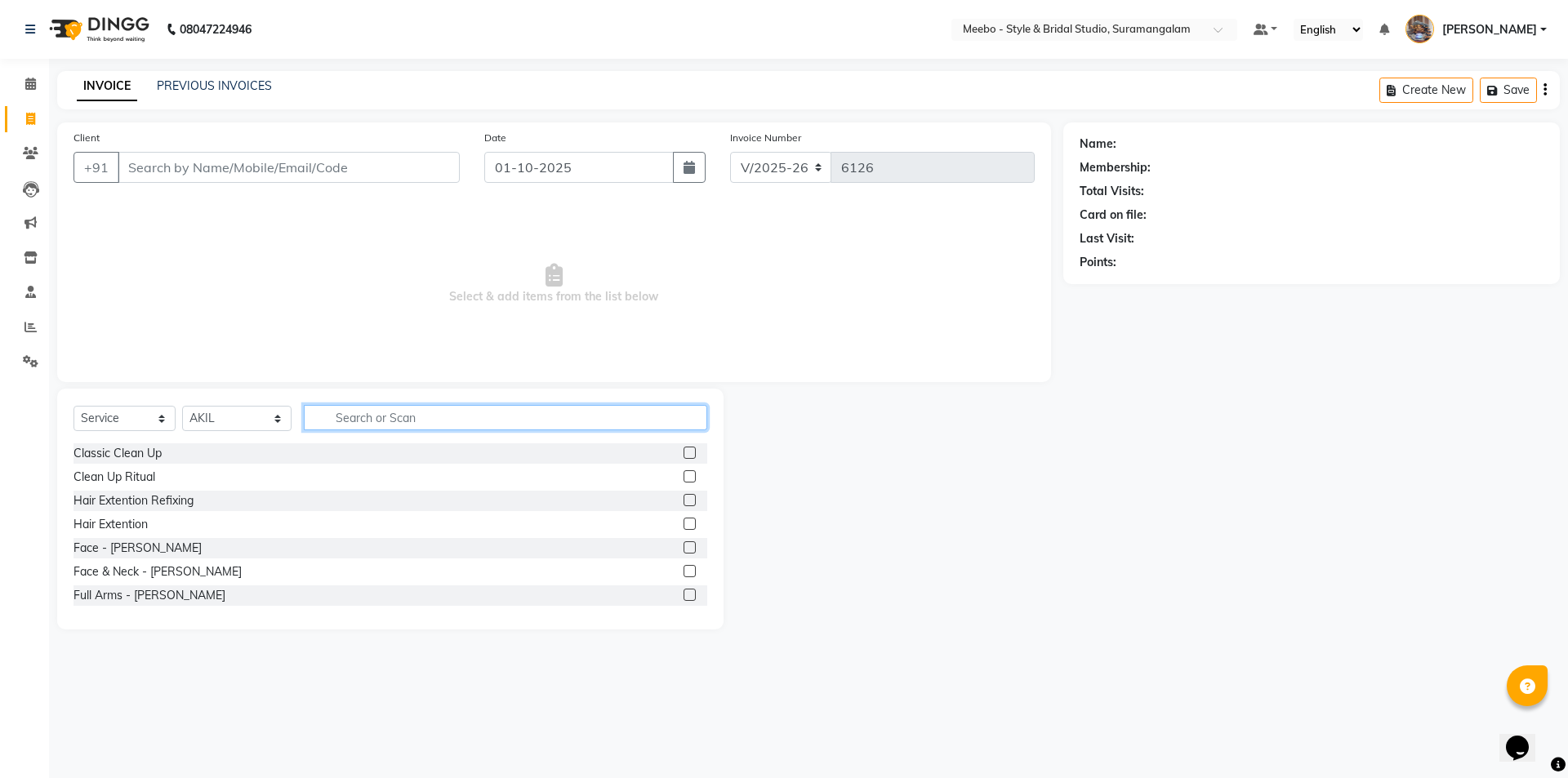
click at [494, 418] on input "text" at bounding box center [505, 418] width 403 height 25
click at [531, 422] on input "text" at bounding box center [505, 418] width 403 height 25
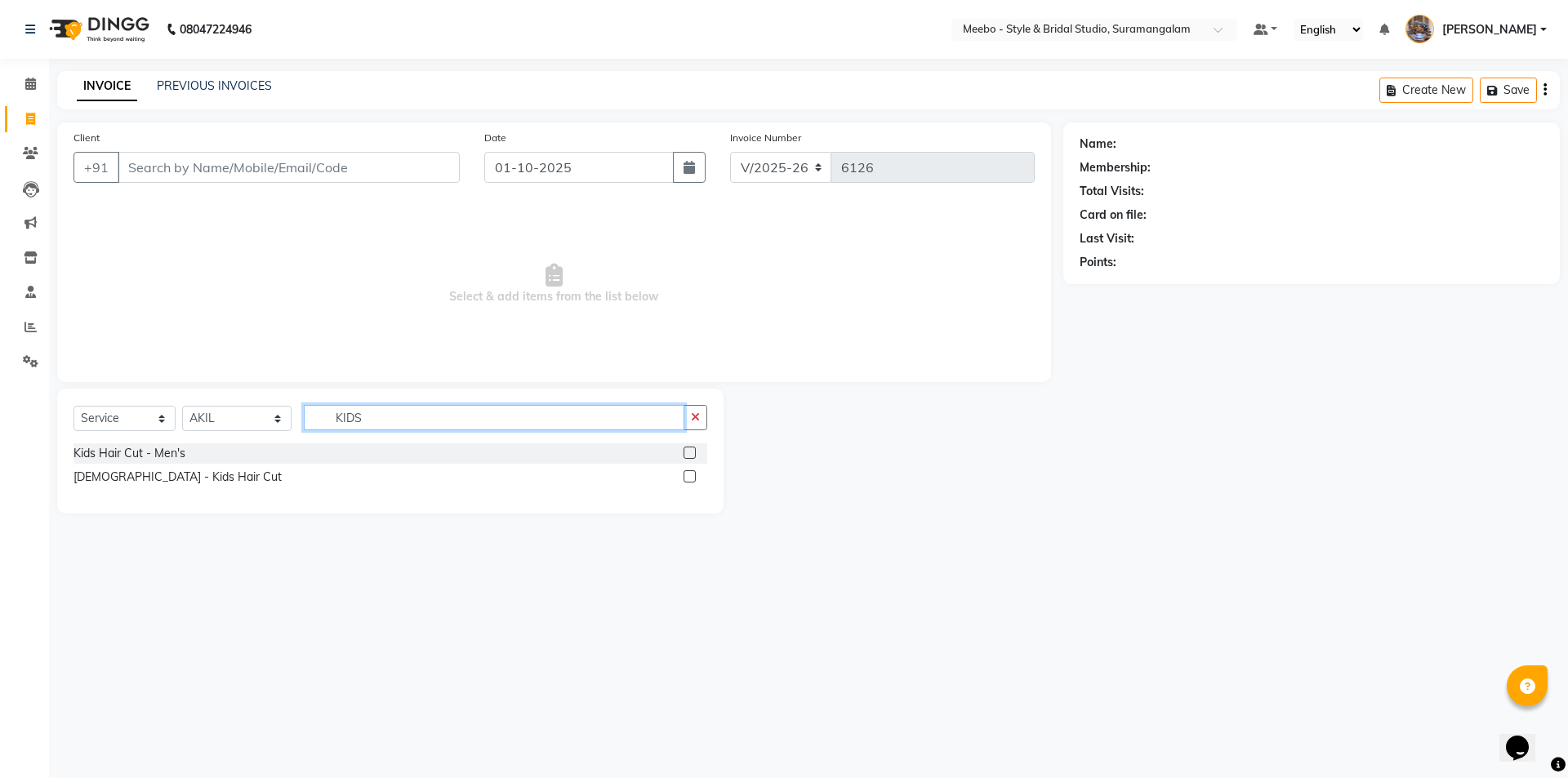
type input "KIDS"
click at [685, 455] on label at bounding box center [690, 453] width 13 height 13
click at [685, 455] on input "checkbox" at bounding box center [689, 454] width 11 height 11
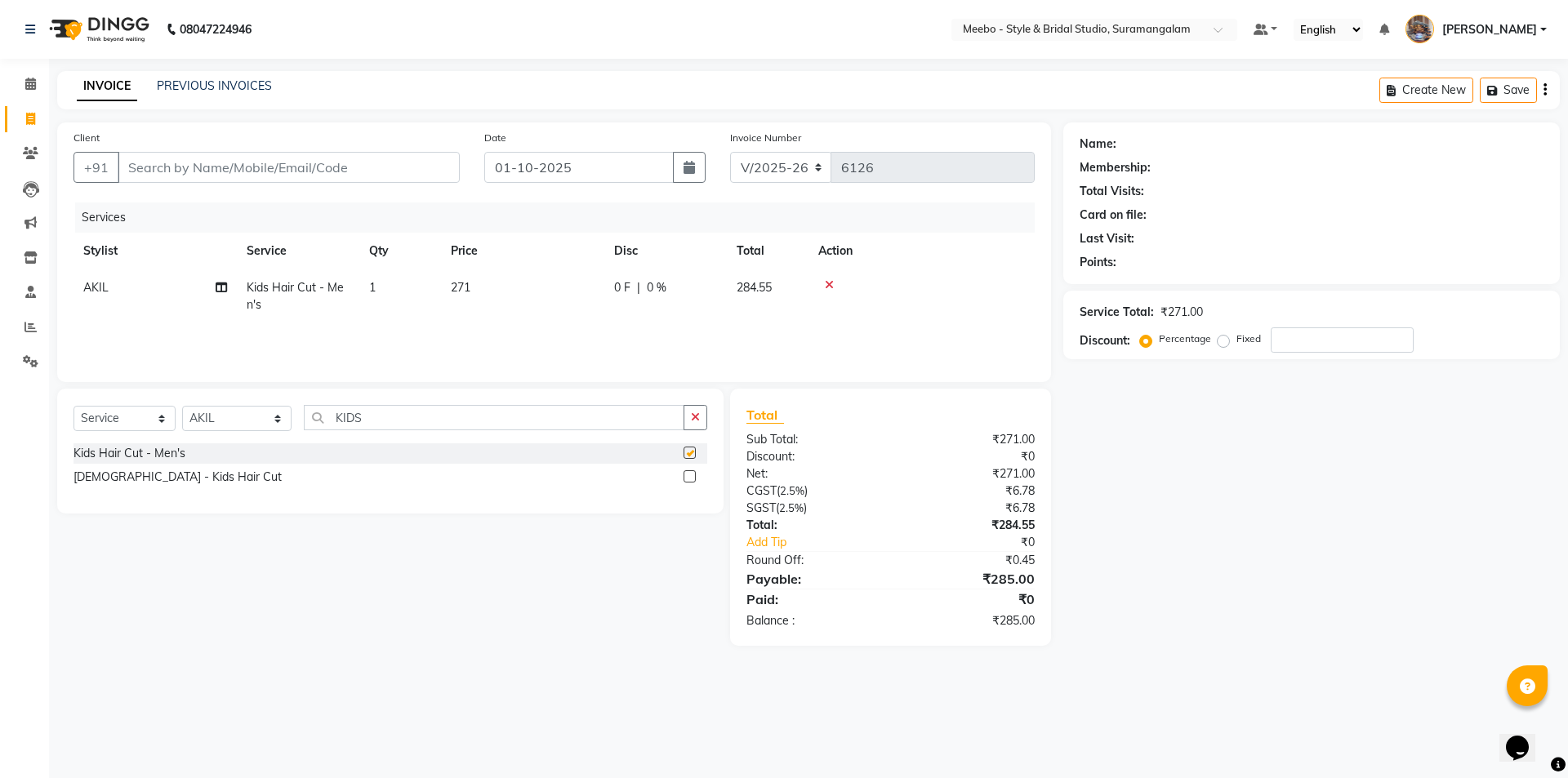
checkbox input "false"
click at [333, 168] on input "Client" at bounding box center [289, 167] width 342 height 31
type input "9"
type input "0"
type input "9566423440"
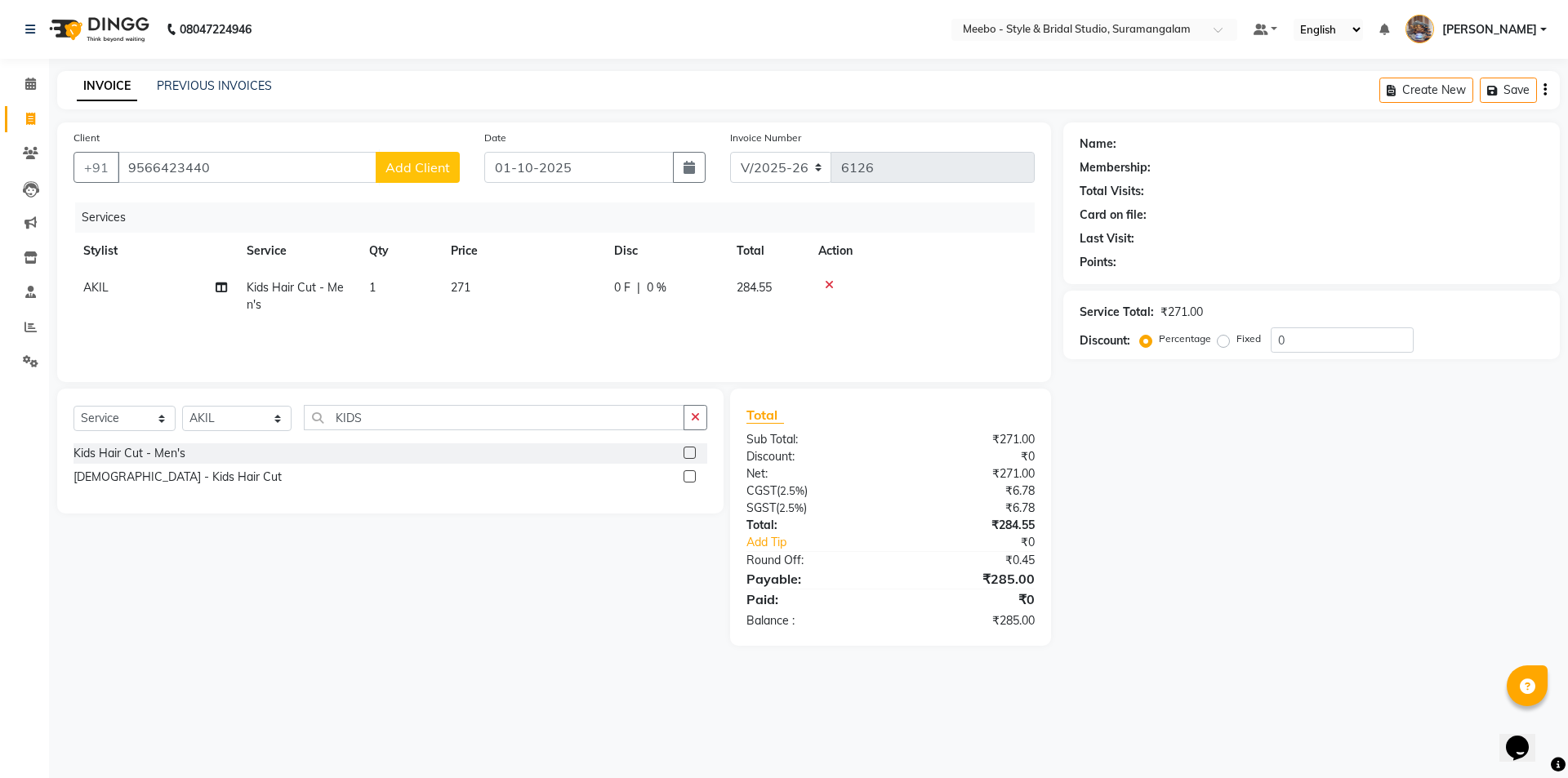
click at [432, 174] on span "Add Client" at bounding box center [418, 167] width 65 height 16
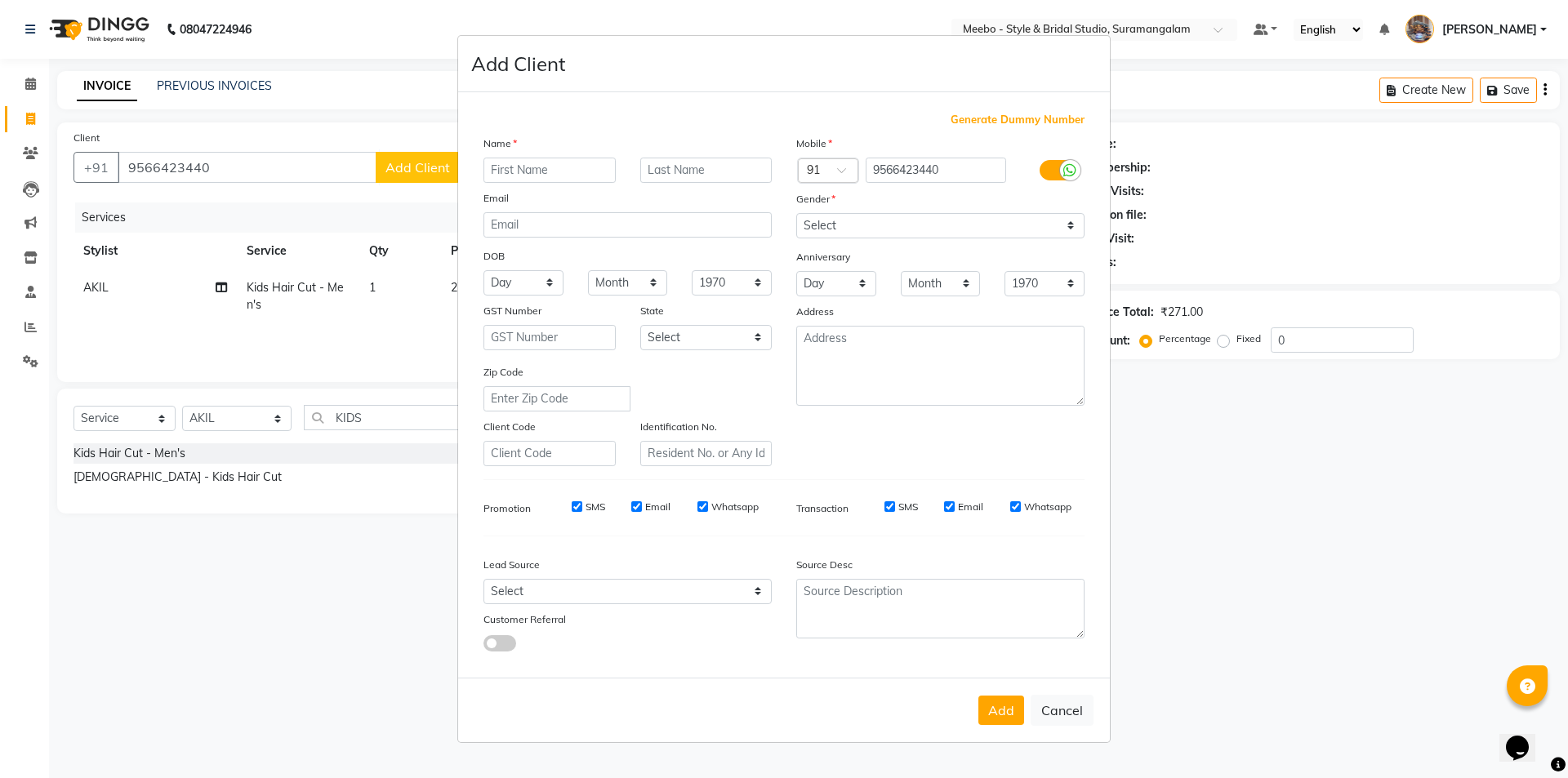
click at [515, 173] on input "text" at bounding box center [549, 170] width 132 height 25
type input "SUPRIYA"
click at [931, 242] on div "Mobile Country Code × 91 9566423440 Gender Select Male Female Other Prefer Not …" at bounding box center [941, 301] width 313 height 332
click at [928, 232] on select "Select Male Female Other Prefer Not To Say" at bounding box center [941, 226] width 288 height 25
select select "female"
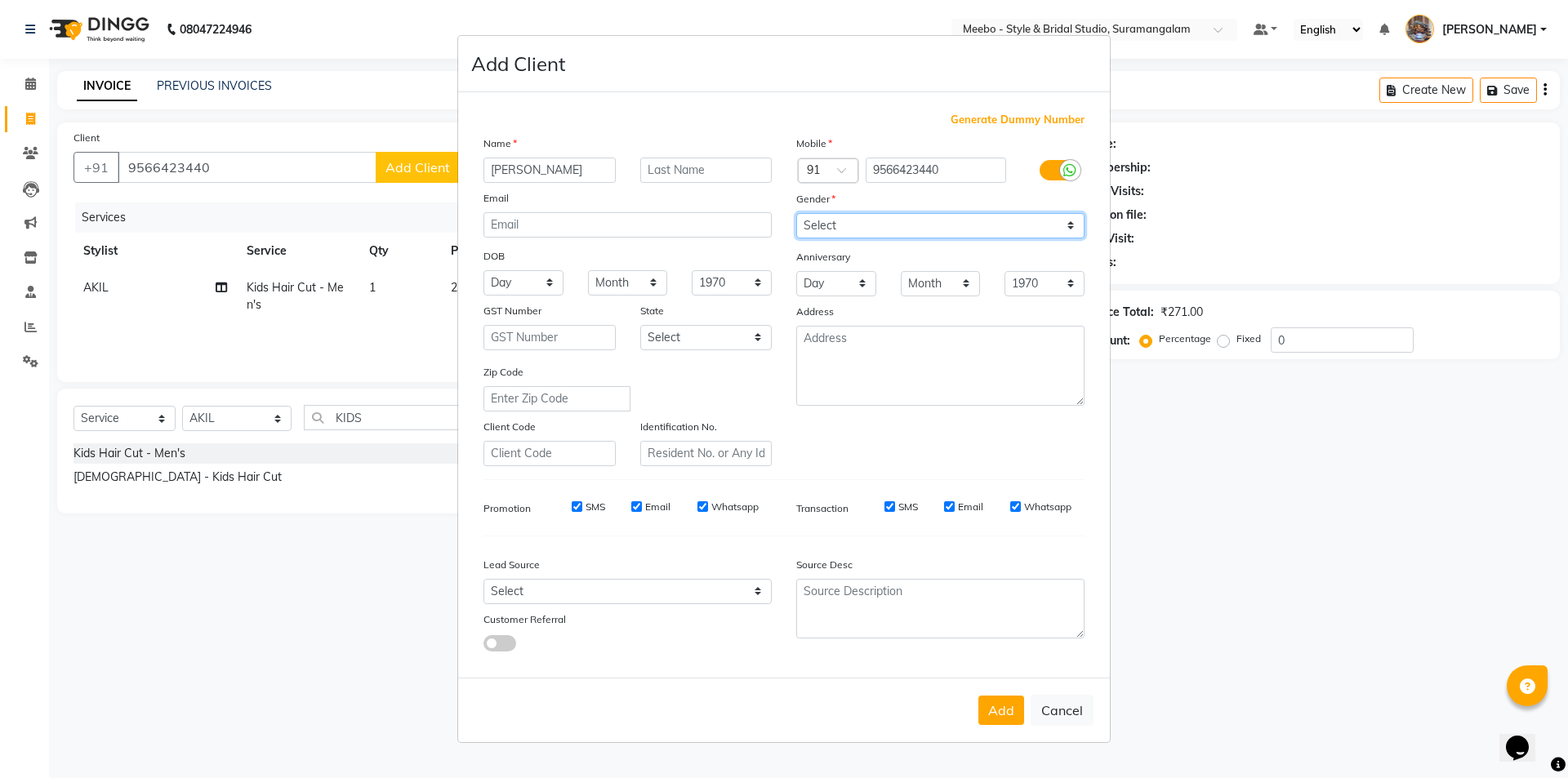
click at [797, 213] on select "Select Male Female Other Prefer Not To Say" at bounding box center [941, 226] width 288 height 25
click at [999, 706] on button "Add" at bounding box center [1001, 710] width 45 height 29
select select
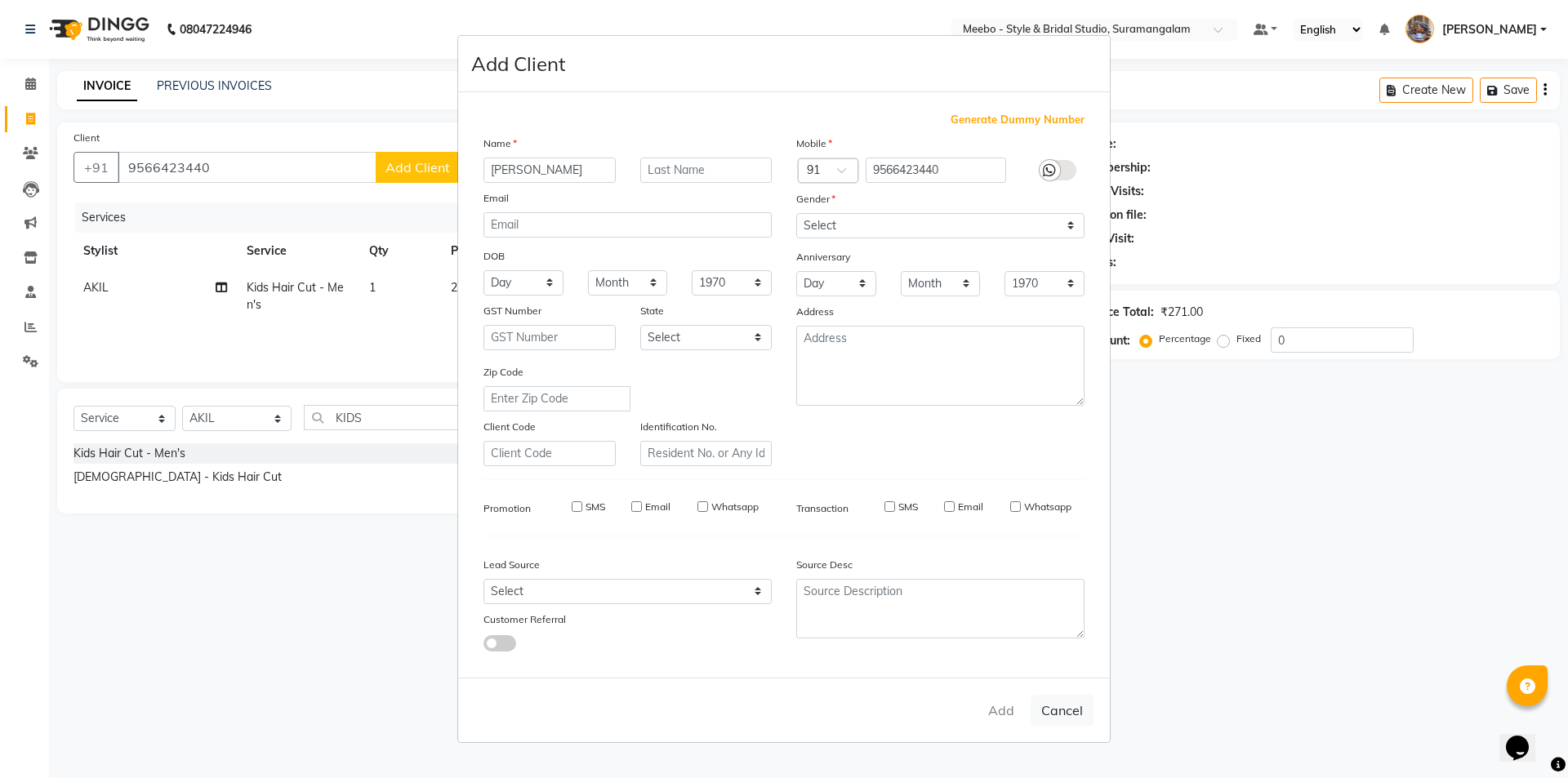
select select
checkbox input "false"
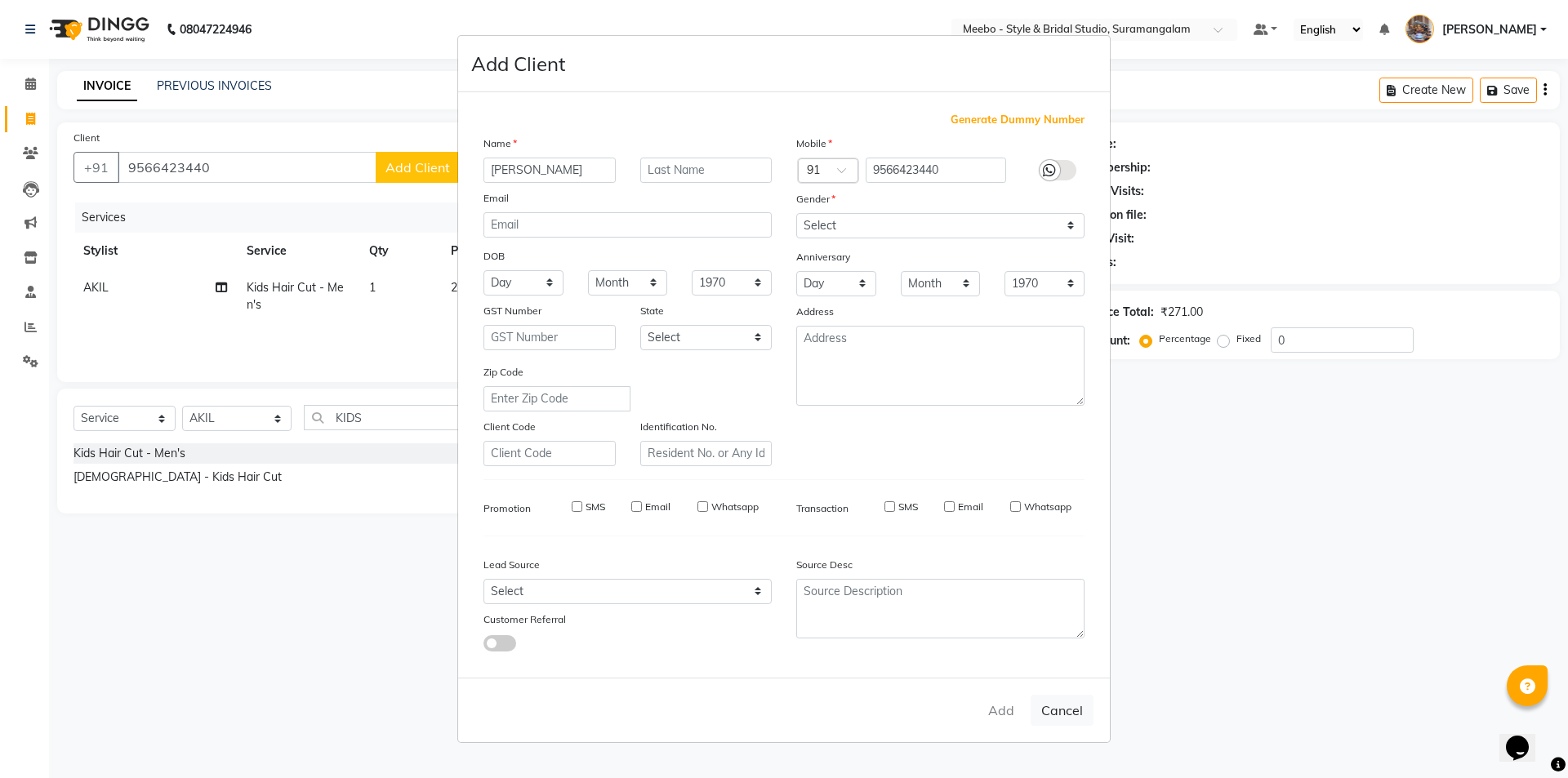
checkbox input "false"
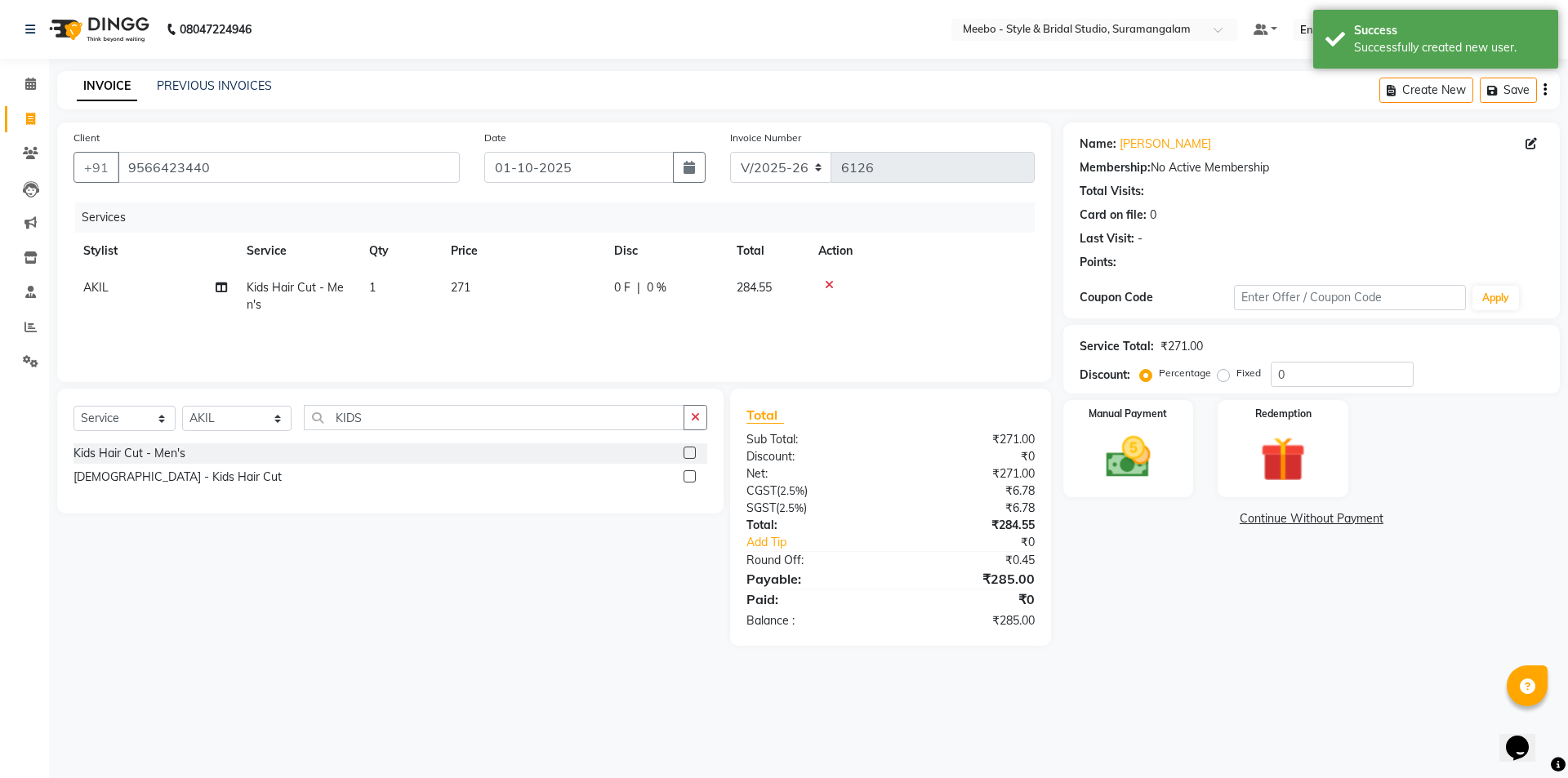
click at [1276, 654] on main "INVOICE PREVIOUS INVOICES Create New Save Client +91 9566423440 Date 01-10-2025…" at bounding box center [808, 370] width 1519 height 599
click at [1155, 448] on img at bounding box center [1128, 457] width 76 height 54
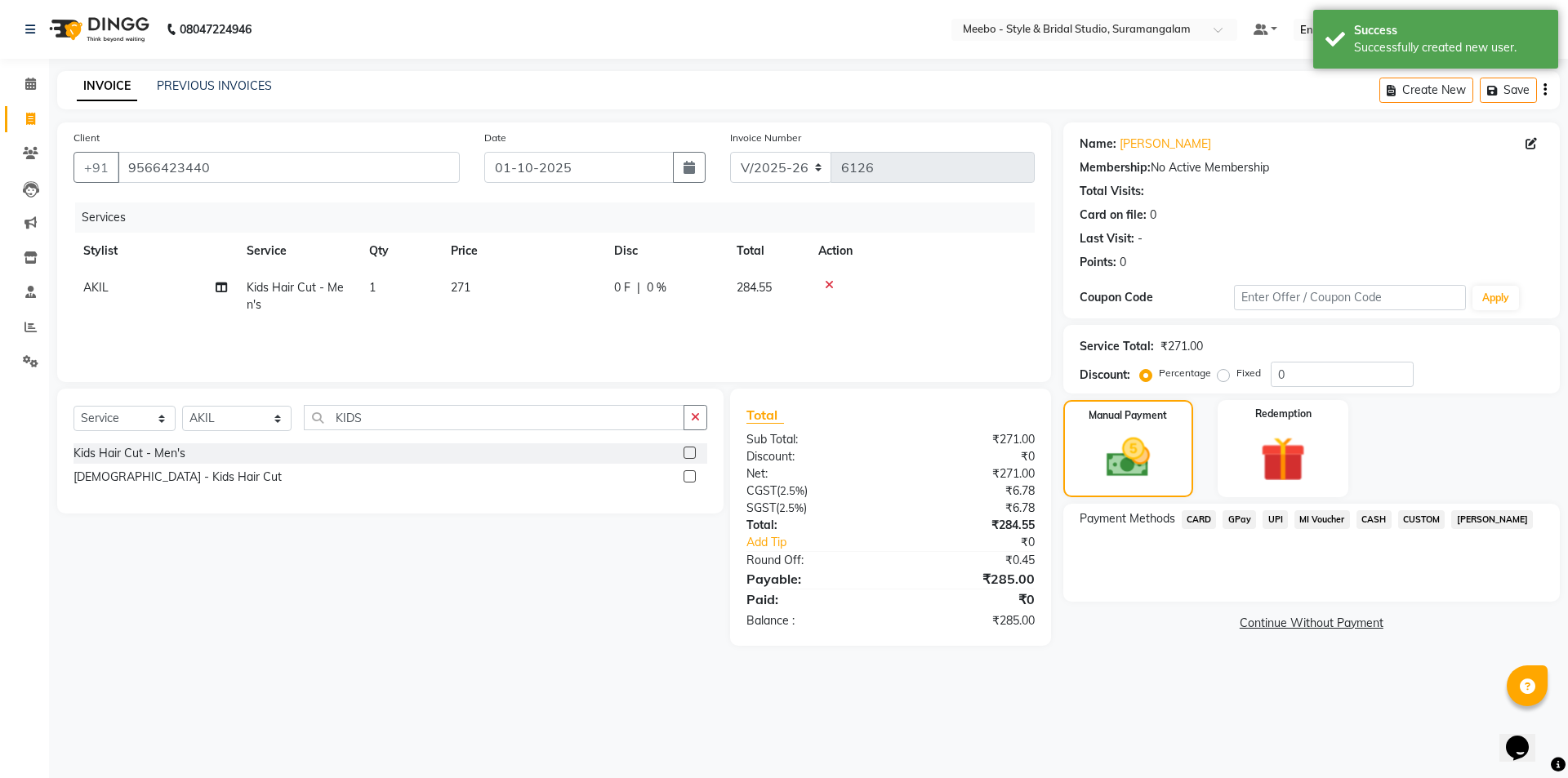
click at [1066, 706] on div "08047224946 Select Location × Meebo - Style & Bridal Studio, Suramangalam Defau…" at bounding box center [784, 389] width 1568 height 778
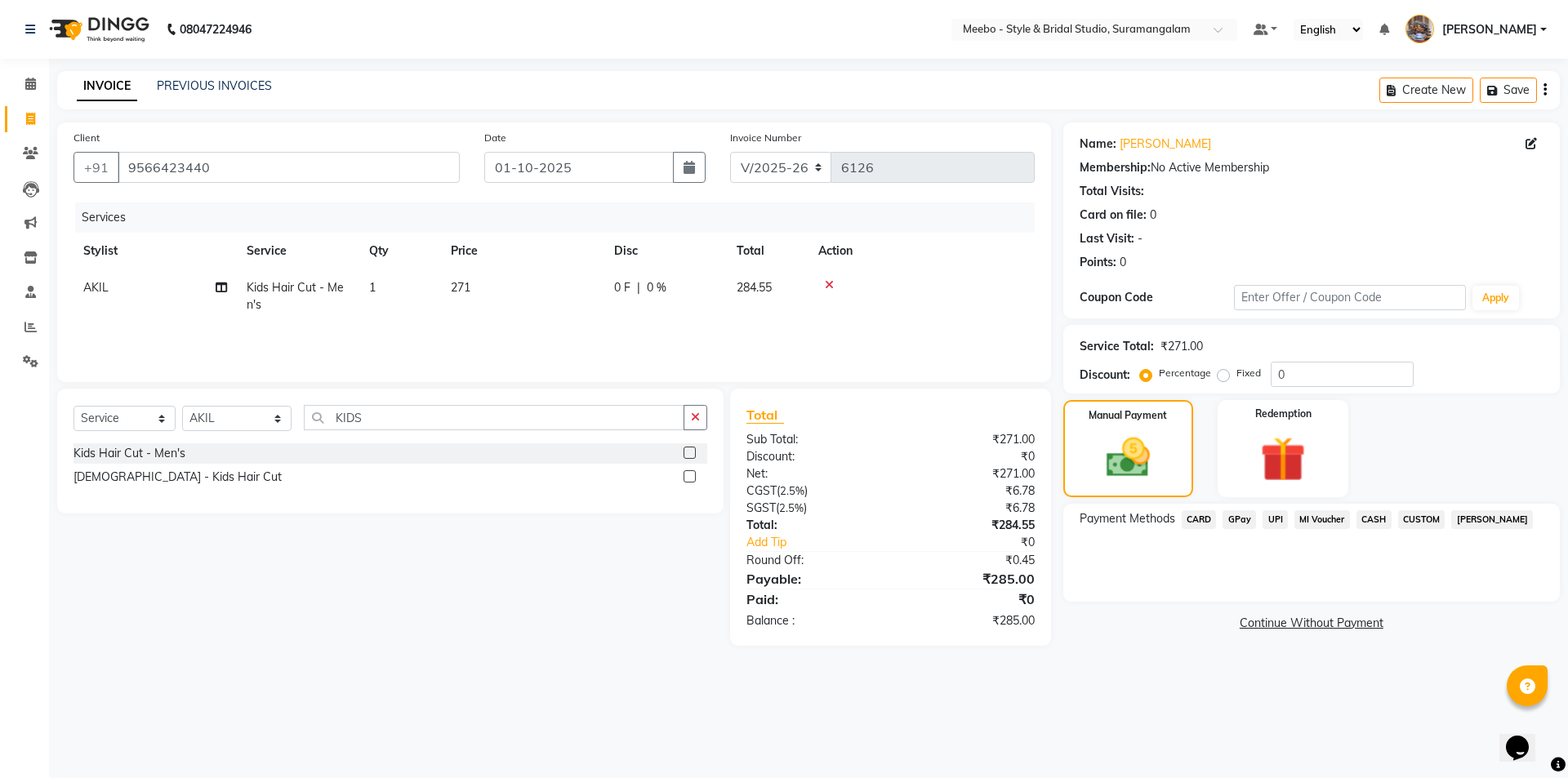
click at [1195, 525] on span "CARD" at bounding box center [1200, 520] width 35 height 19
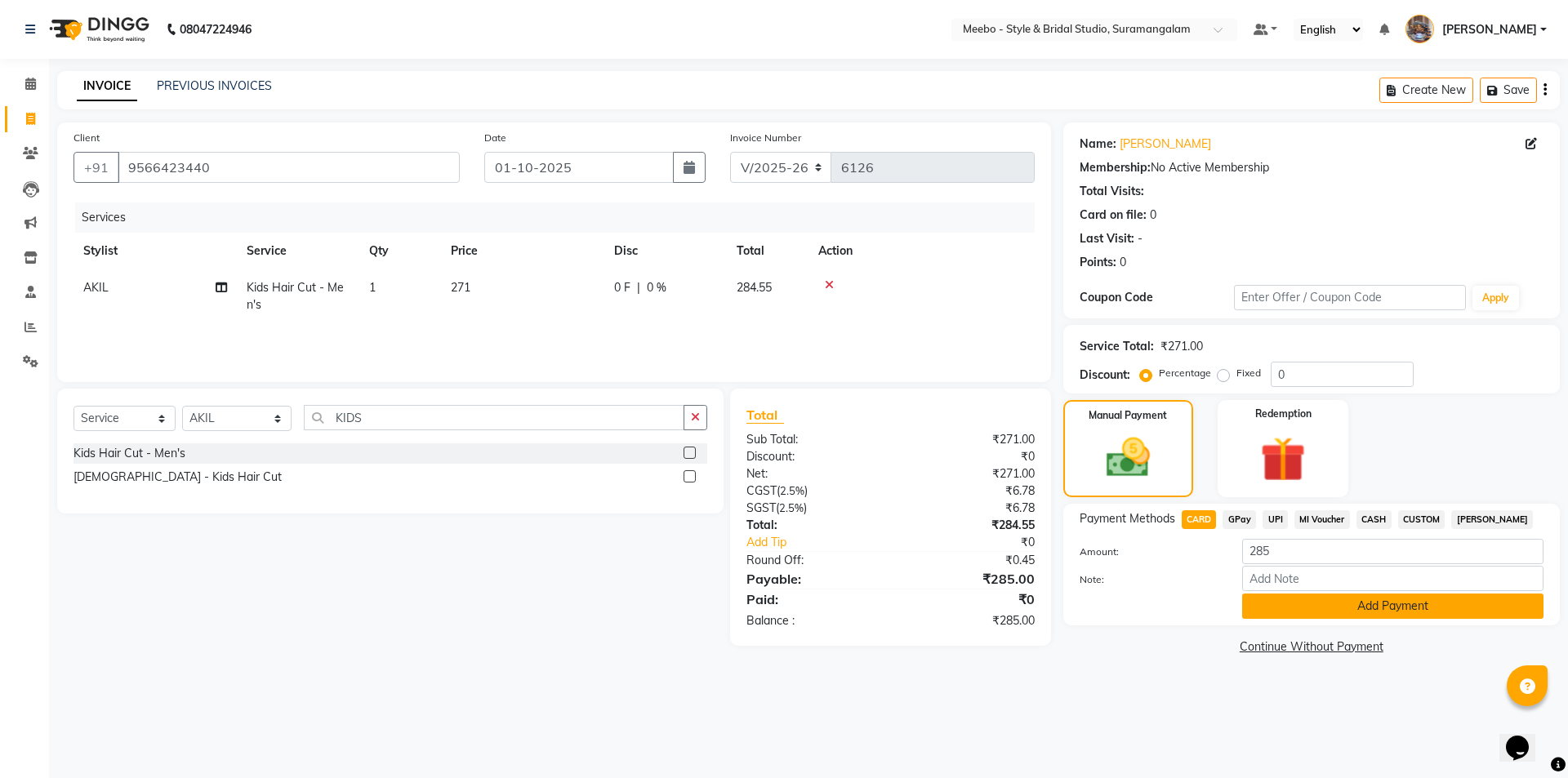
click at [1380, 606] on button "Add Payment" at bounding box center [1393, 606] width 301 height 25
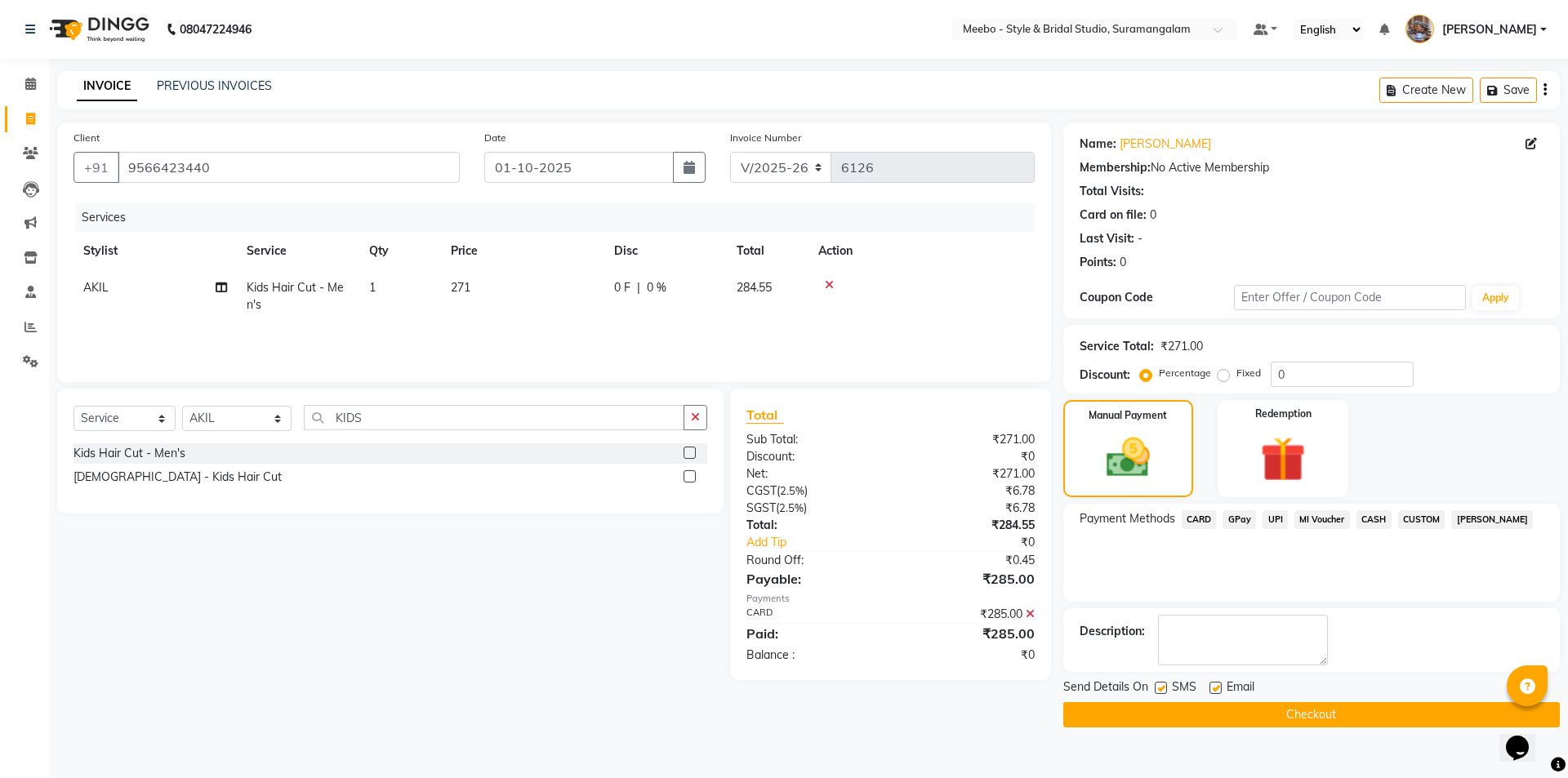
click at [1342, 706] on button "Checkout" at bounding box center [1312, 715] width 497 height 25
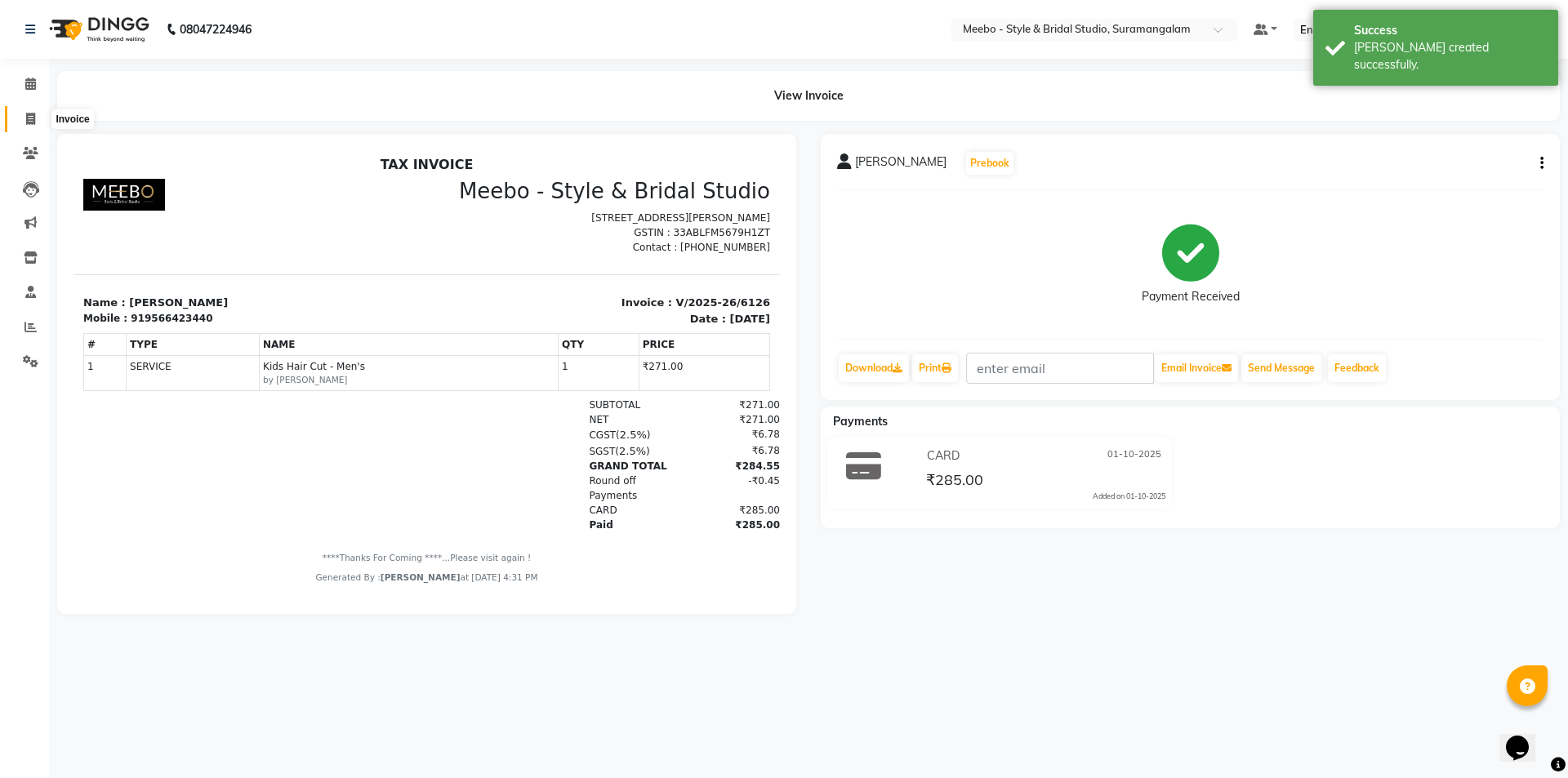
click at [33, 120] on icon at bounding box center [30, 119] width 9 height 13
select select "12"
select select "service"
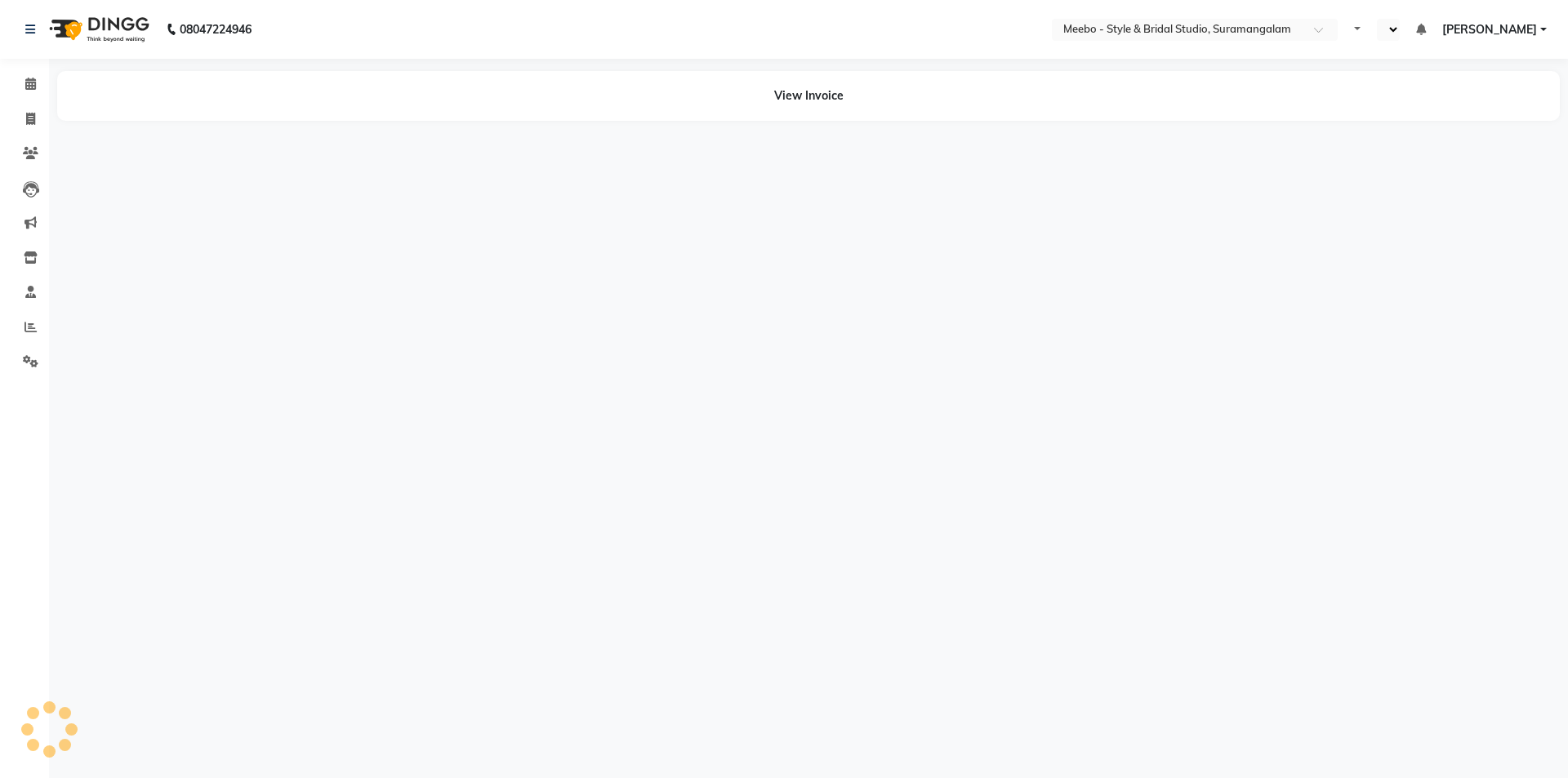
select select "en"
